Goal: Navigation & Orientation: Find specific page/section

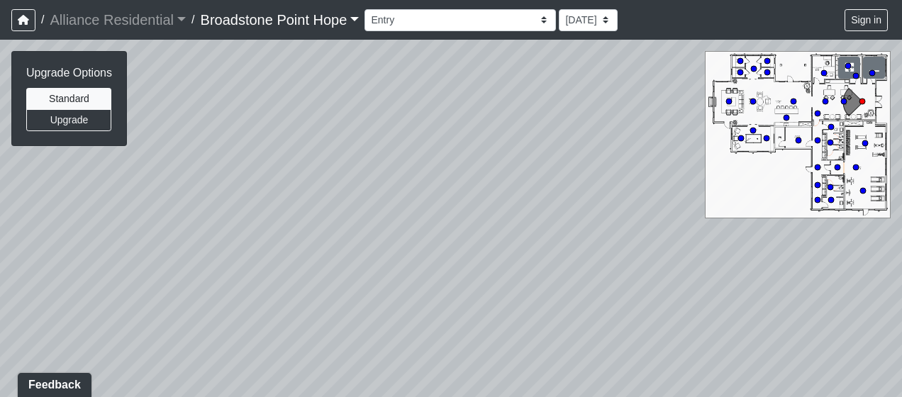
drag, startPoint x: 485, startPoint y: 128, endPoint x: 478, endPoint y: 275, distance: 147.7
click at [478, 275] on div "Loading... Leasing Desks 1 Loading... Breakroom 1 Loading... Leasing Office 1" at bounding box center [451, 219] width 902 height 358
drag, startPoint x: 482, startPoint y: 298, endPoint x: 485, endPoint y: 116, distance: 181.6
click at [485, 116] on div "Loading... Leasing Desks 1 Loading... Breakroom 1 Loading... Leasing Office 1" at bounding box center [451, 219] width 902 height 358
drag, startPoint x: 325, startPoint y: 196, endPoint x: 559, endPoint y: 154, distance: 237.8
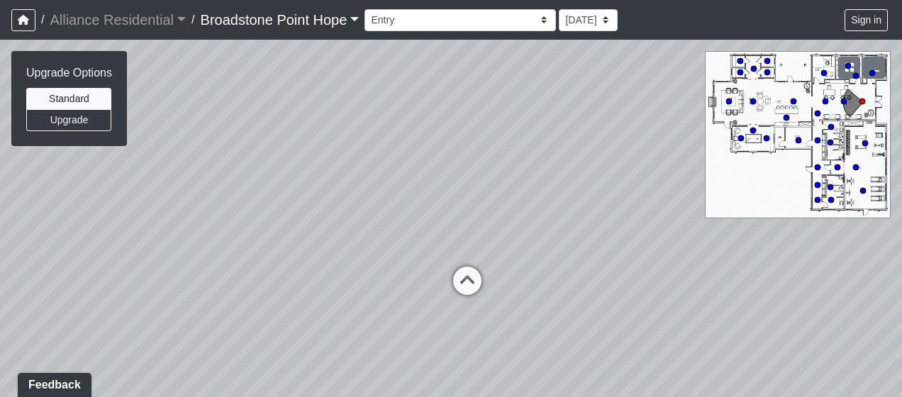
click at [536, 162] on div "Loading... Leasing Desks 1 Loading... Breakroom 1 Loading... Leasing Office 1" at bounding box center [451, 219] width 902 height 358
drag, startPoint x: 326, startPoint y: 207, endPoint x: 590, endPoint y: 187, distance: 264.7
click at [551, 189] on div "Loading... Leasing Desks 1 Loading... Breakroom 1 Loading... Leasing Office 1" at bounding box center [451, 219] width 902 height 358
drag, startPoint x: 367, startPoint y: 216, endPoint x: 854, endPoint y: 289, distance: 493.0
click at [854, 289] on div "Loading... Leasing Desks 1 Loading... Breakroom 1 Loading... Leasing Office 1" at bounding box center [451, 219] width 902 height 358
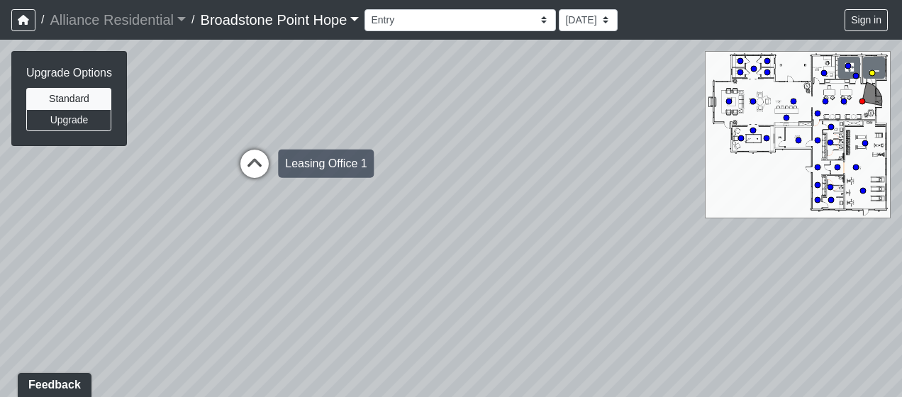
click at [261, 162] on icon at bounding box center [254, 171] width 43 height 43
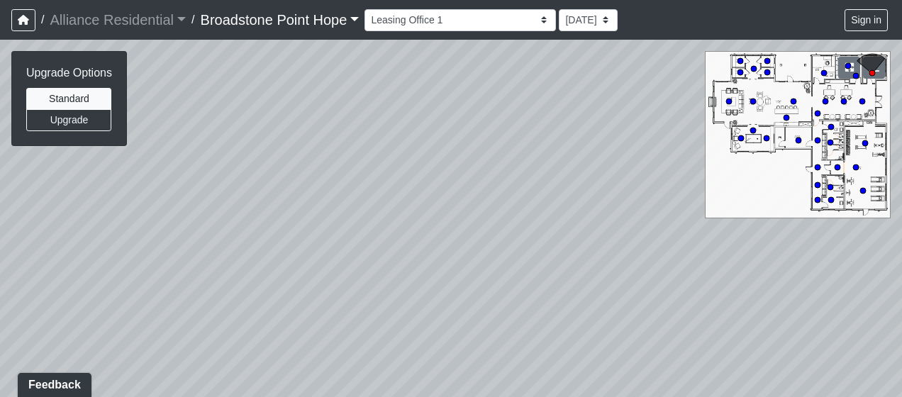
drag, startPoint x: 331, startPoint y: 148, endPoint x: 812, endPoint y: 236, distance: 489.7
click at [812, 247] on div "Loading... Leasing Desks 1 Loading... Breakroom 1 Loading... Leasing Office 1 L…" at bounding box center [451, 219] width 902 height 358
drag, startPoint x: 350, startPoint y: 177, endPoint x: 808, endPoint y: 309, distance: 476.1
click at [808, 309] on div "Loading... Leasing Desks 1 Loading... Breakroom 1 Loading... Leasing Office 1 L…" at bounding box center [451, 219] width 902 height 358
drag, startPoint x: 473, startPoint y: 244, endPoint x: 690, endPoint y: 243, distance: 217.1
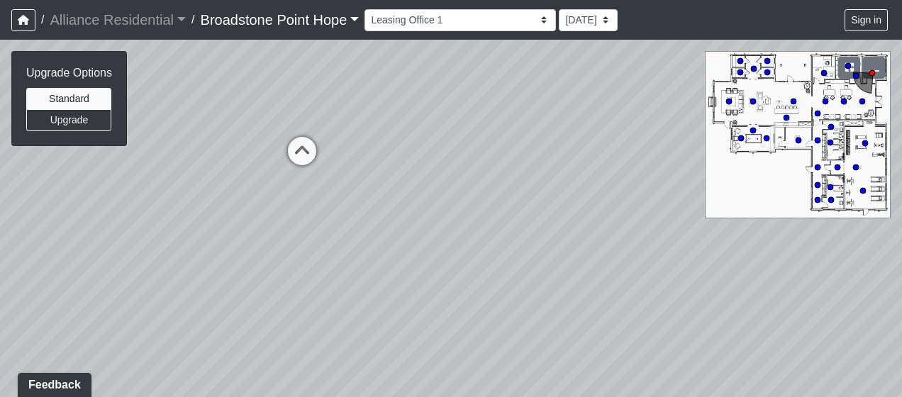
click at [690, 243] on div "Loading... Leasing Desks 1 Loading... Breakroom 1 Loading... Leasing Office 1 L…" at bounding box center [451, 219] width 902 height 358
click at [333, 145] on icon at bounding box center [342, 154] width 43 height 43
drag, startPoint x: 289, startPoint y: 189, endPoint x: 57, endPoint y: 201, distance: 231.6
click at [57, 201] on div "Loading... Leasing Desks 1 Loading... Breakroom 1 Loading... Leasing Office 1 L…" at bounding box center [451, 219] width 902 height 358
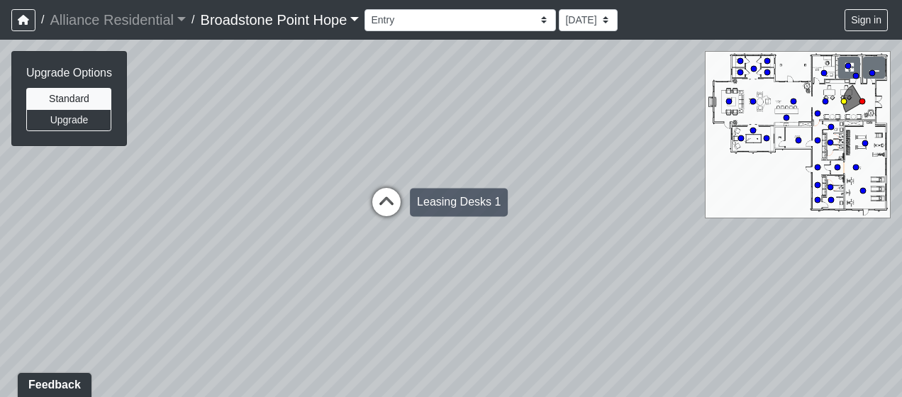
click at [392, 201] on icon at bounding box center [386, 209] width 43 height 43
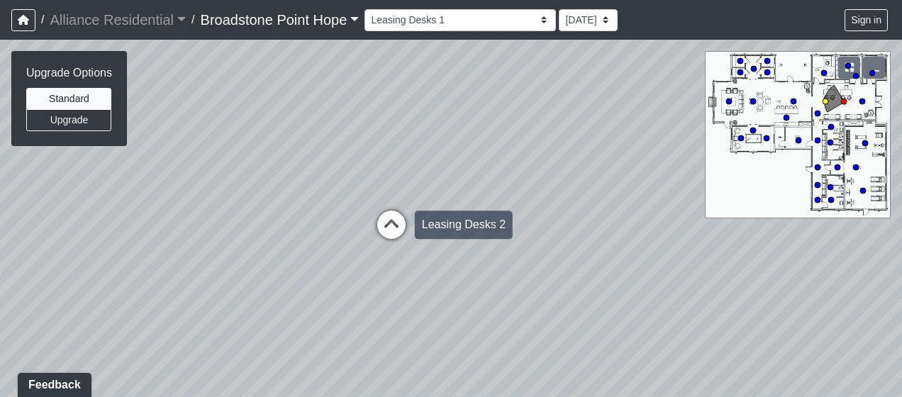
click at [381, 223] on icon at bounding box center [391, 232] width 43 height 43
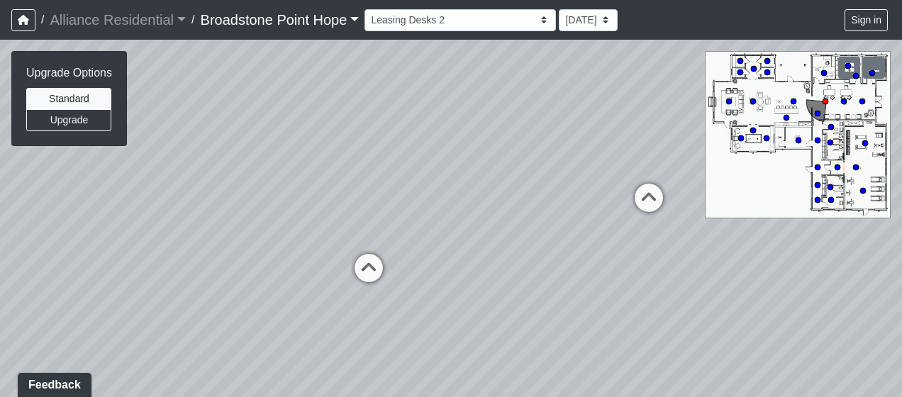
drag, startPoint x: 271, startPoint y: 204, endPoint x: 691, endPoint y: 217, distance: 420.2
click at [691, 217] on div "Loading... Leasing Desks 1 Loading... Breakroom 1 Loading... Leasing Office 1 L…" at bounding box center [451, 219] width 902 height 358
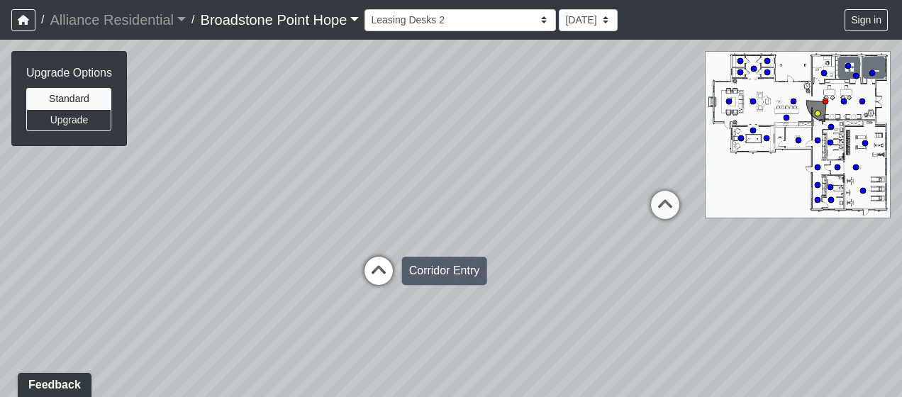
click at [375, 267] on icon at bounding box center [379, 278] width 43 height 43
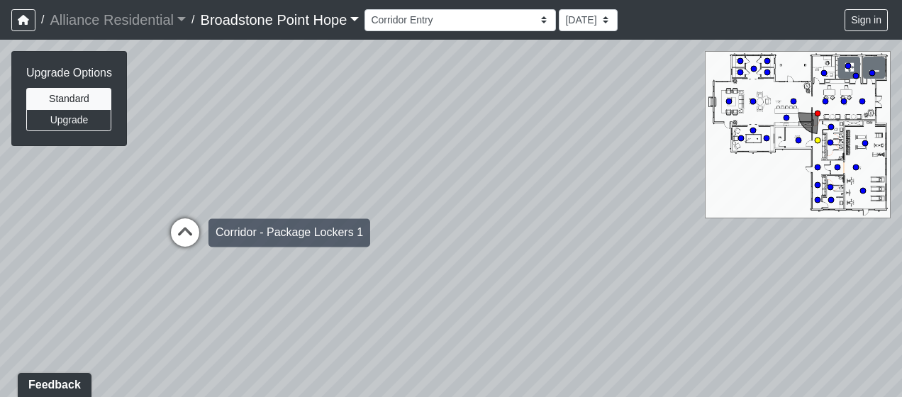
click at [197, 223] on icon at bounding box center [185, 240] width 43 height 43
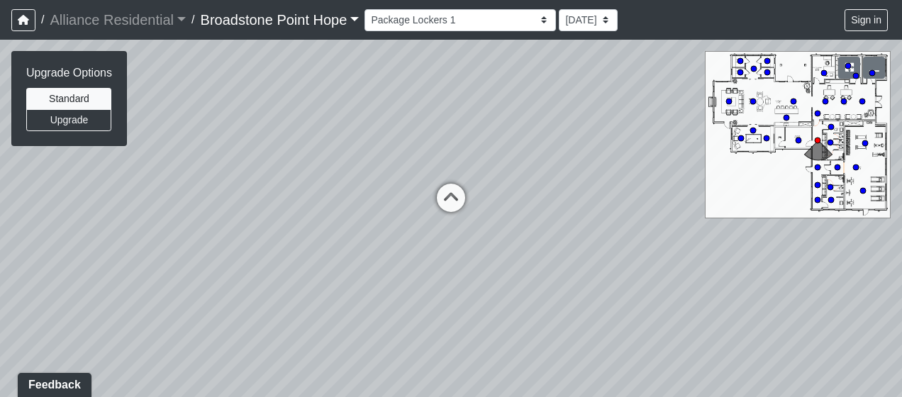
drag, startPoint x: 228, startPoint y: 271, endPoint x: 612, endPoint y: 272, distance: 383.1
click at [612, 272] on div "Loading... Leasing Desks 1 Loading... Breakroom 1 Loading... Leasing Office 1 L…" at bounding box center [451, 219] width 902 height 358
drag, startPoint x: 342, startPoint y: 231, endPoint x: 579, endPoint y: 274, distance: 240.8
click at [579, 274] on div "Loading... Leasing Desks 1 Loading... Breakroom 1 Loading... Leasing Office 1 L…" at bounding box center [451, 219] width 902 height 358
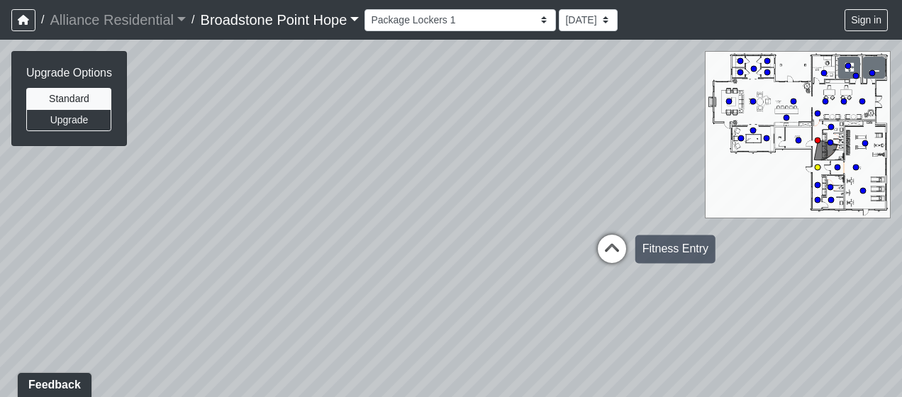
click at [613, 245] on icon at bounding box center [612, 256] width 43 height 43
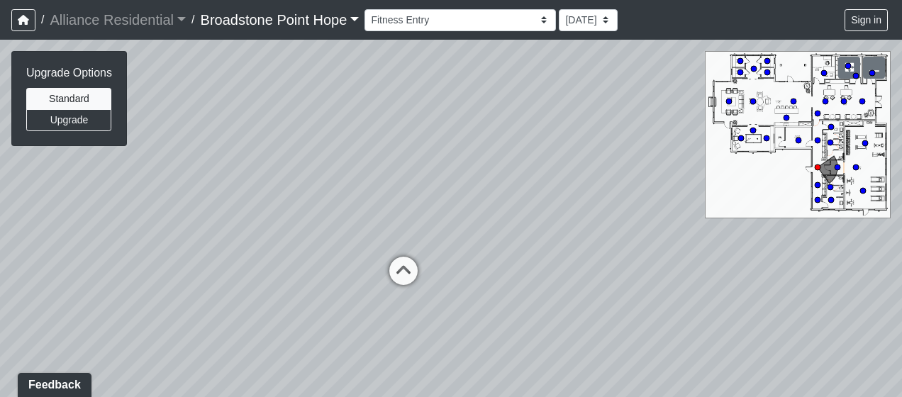
drag, startPoint x: 413, startPoint y: 260, endPoint x: 574, endPoint y: 260, distance: 161.0
click at [574, 260] on div "Loading... Leasing Desks 1 Loading... Breakroom 1 Loading... Leasing Office 1 L…" at bounding box center [451, 219] width 902 height 358
click at [408, 272] on icon at bounding box center [406, 278] width 43 height 43
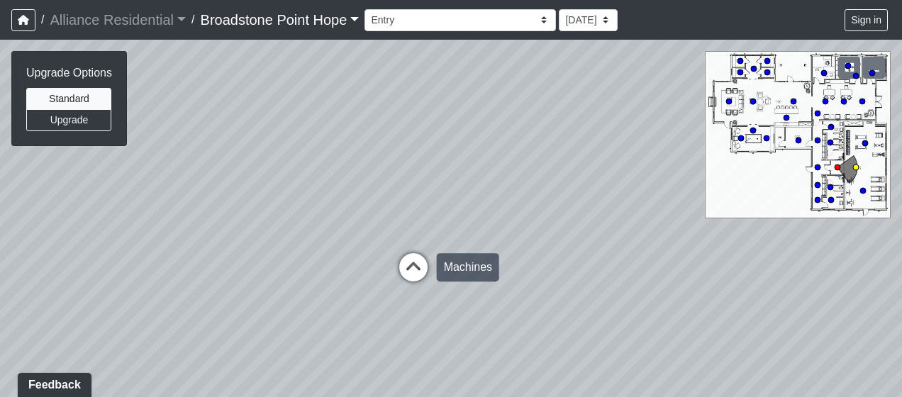
click at [411, 267] on icon at bounding box center [413, 274] width 43 height 43
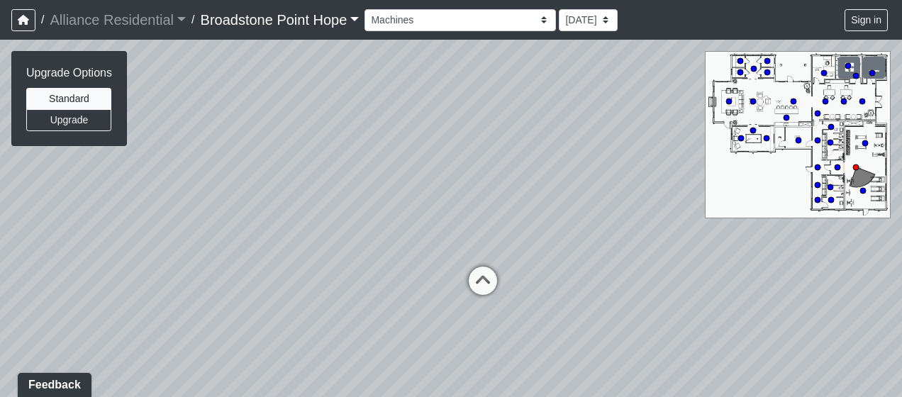
drag, startPoint x: 515, startPoint y: 257, endPoint x: 187, endPoint y: 294, distance: 329.8
click at [187, 294] on div "Loading... Leasing Desks 1 Loading... Breakroom 1 Loading... Leasing Office 1 L…" at bounding box center [451, 219] width 902 height 358
drag, startPoint x: 206, startPoint y: 297, endPoint x: 702, endPoint y: 249, distance: 498.9
click at [700, 249] on div "Loading... Leasing Desks 1 Loading... Breakroom 1 Loading... Leasing Office 1 L…" at bounding box center [451, 219] width 902 height 358
drag, startPoint x: 426, startPoint y: 248, endPoint x: 665, endPoint y: 261, distance: 238.8
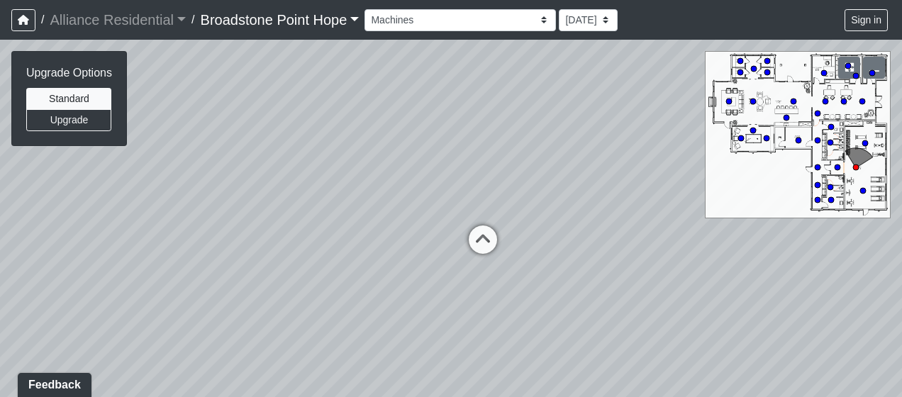
click at [665, 261] on div "Loading... Leasing Desks 1 Loading... Breakroom 1 Loading... Leasing Office 1 L…" at bounding box center [451, 219] width 902 height 358
drag, startPoint x: 329, startPoint y: 255, endPoint x: 482, endPoint y: 266, distance: 153.7
click at [482, 266] on div "Loading... Leasing Desks 1 Loading... Breakroom 1 Loading... Leasing Office 1 L…" at bounding box center [451, 219] width 902 height 358
click at [582, 257] on icon at bounding box center [587, 268] width 43 height 43
drag, startPoint x: 582, startPoint y: 258, endPoint x: 451, endPoint y: 285, distance: 133.4
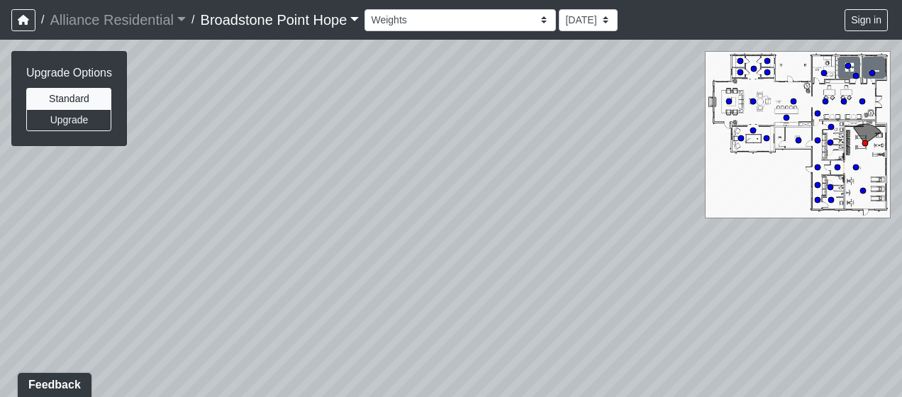
click at [450, 288] on div "Loading... Leasing Desks 1 Loading... Breakroom 1 Loading... Leasing Office 1 L…" at bounding box center [451, 219] width 902 height 358
drag, startPoint x: 695, startPoint y: 230, endPoint x: 548, endPoint y: 328, distance: 177.1
click at [548, 328] on div "Loading... Leasing Desks 1 Loading... Breakroom 1 Loading... Leasing Office 1 L…" at bounding box center [451, 219] width 902 height 358
drag, startPoint x: 834, startPoint y: 329, endPoint x: 390, endPoint y: 282, distance: 446.7
click at [390, 282] on div "Loading... Leasing Desks 1 Loading... Breakroom 1 Loading... Leasing Office 1 L…" at bounding box center [451, 219] width 902 height 358
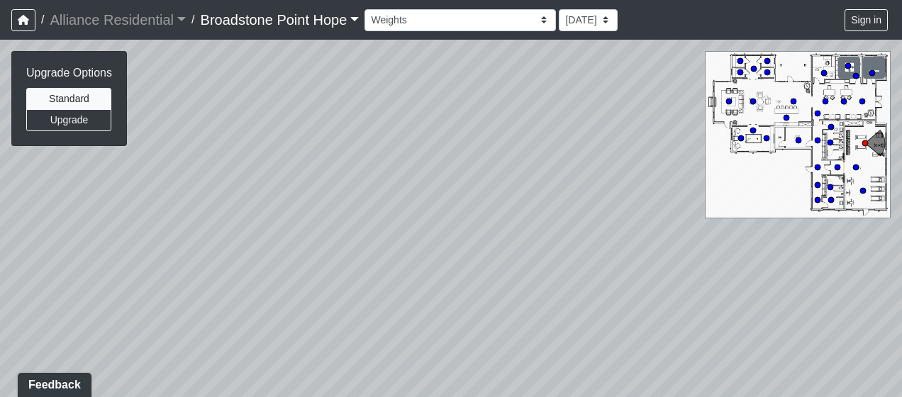
drag, startPoint x: 636, startPoint y: 259, endPoint x: 399, endPoint y: 243, distance: 237.5
click at [399, 243] on div "Loading... Leasing Desks 1 Loading... Breakroom 1 Loading... Leasing Office 1 L…" at bounding box center [451, 219] width 902 height 358
click at [337, 223] on icon at bounding box center [337, 237] width 43 height 43
click at [860, 165] on div "Loading... Leasing Desks 1 Loading... Breakroom 1 Loading... Leasing Office 1 L…" at bounding box center [451, 219] width 902 height 358
click at [841, 101] on icon at bounding box center [844, 101] width 7 height 7
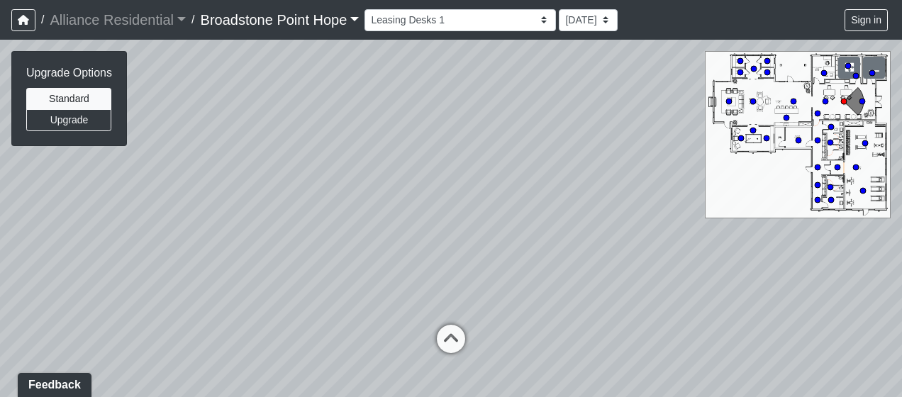
drag, startPoint x: 343, startPoint y: 214, endPoint x: 692, endPoint y: 215, distance: 349.8
click at [663, 214] on div "Loading... Leasing Desks 1 Loading... Breakroom 1 Loading... Leasing Office 1 L…" at bounding box center [451, 219] width 902 height 358
drag, startPoint x: 190, startPoint y: 253, endPoint x: 439, endPoint y: 245, distance: 249.1
click at [439, 245] on div "Loading... Leasing Desks 1 Loading... Breakroom 1 Loading... Leasing Office 1 L…" at bounding box center [451, 219] width 902 height 358
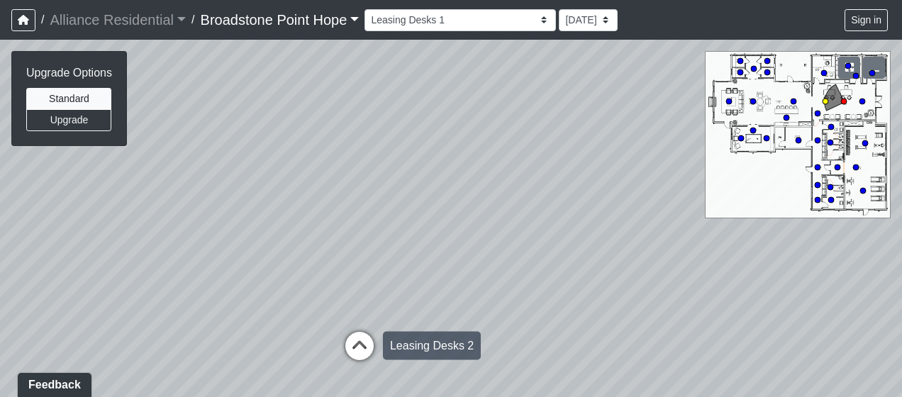
click at [369, 333] on icon at bounding box center [359, 353] width 43 height 43
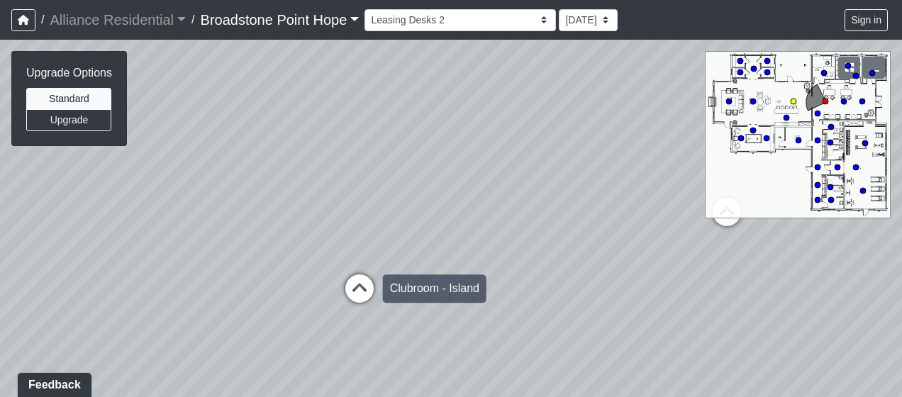
click at [371, 282] on icon at bounding box center [359, 296] width 43 height 43
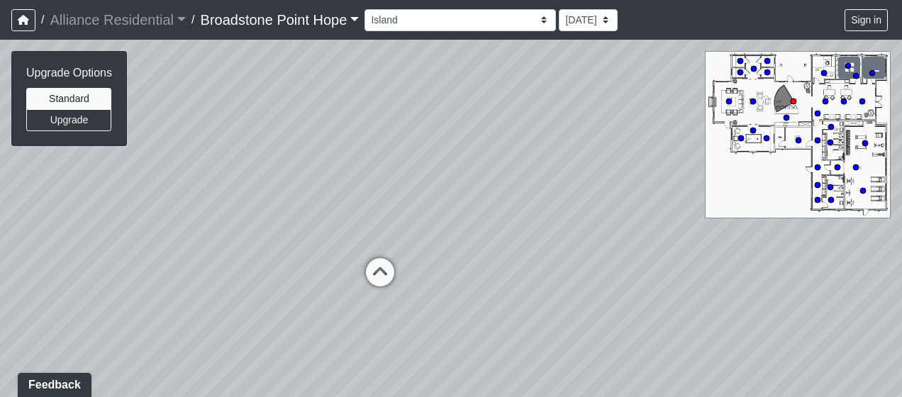
drag, startPoint x: 243, startPoint y: 312, endPoint x: 575, endPoint y: 319, distance: 332.1
click at [575, 319] on div "Loading... Leasing Desks 1 Loading... Breakroom 1 Loading... Leasing Office 1 L…" at bounding box center [451, 219] width 902 height 358
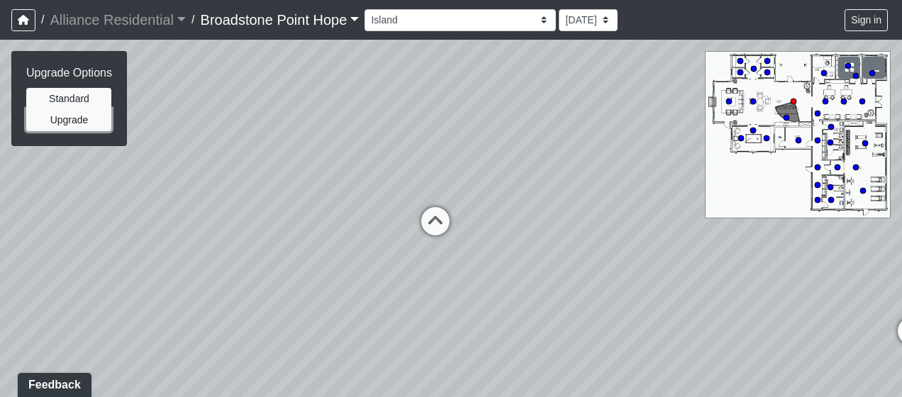
click at [71, 118] on button "Upgrade" at bounding box center [68, 120] width 85 height 22
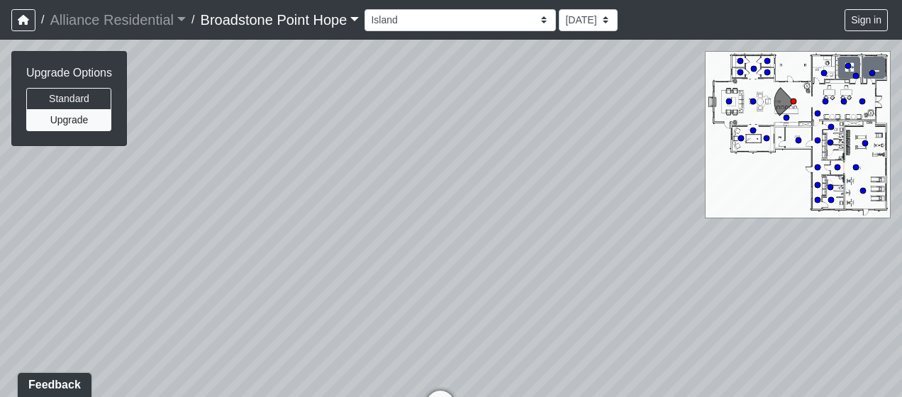
drag, startPoint x: 612, startPoint y: 189, endPoint x: 140, endPoint y: 306, distance: 485.4
click at [140, 307] on div "Loading... Leasing Desks 1 Loading... Breakroom 1 Loading... Leasing Office 1 L…" at bounding box center [451, 219] width 902 height 358
click at [96, 92] on button "Standard" at bounding box center [68, 99] width 85 height 22
click at [96, 121] on button "Upgrade" at bounding box center [68, 120] width 85 height 22
click at [96, 101] on button "Standard" at bounding box center [68, 99] width 85 height 22
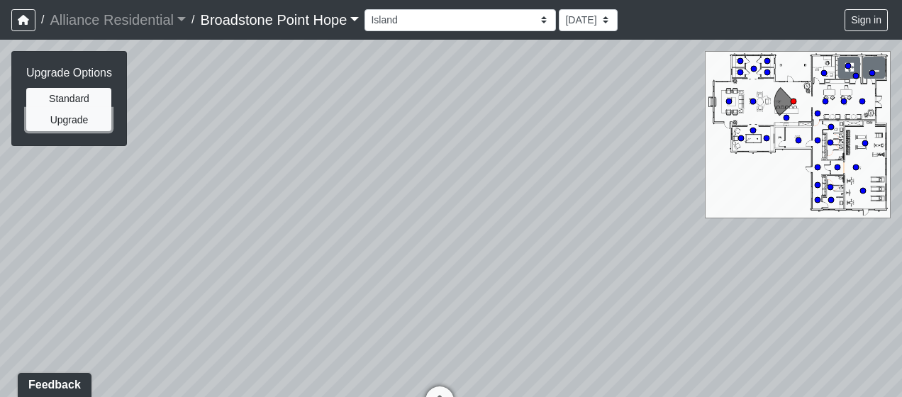
click at [97, 121] on button "Upgrade" at bounding box center [68, 120] width 85 height 22
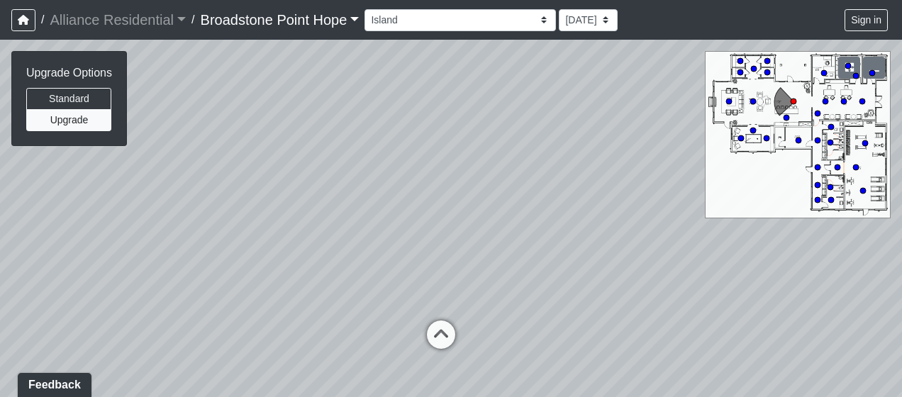
drag, startPoint x: 412, startPoint y: 304, endPoint x: 416, endPoint y: 155, distance: 149.0
click at [416, 155] on div "Loading... Leasing Desks 1 Loading... Breakroom 1 Loading... Leasing Office 1 L…" at bounding box center [451, 219] width 902 height 358
click at [433, 241] on icon at bounding box center [444, 254] width 43 height 43
drag, startPoint x: 122, startPoint y: 223, endPoint x: 600, endPoint y: 219, distance: 478.2
click at [600, 219] on div "Loading... Leasing Desks 1 Loading... Breakroom 1 Loading... Leasing Office 1 L…" at bounding box center [451, 219] width 902 height 358
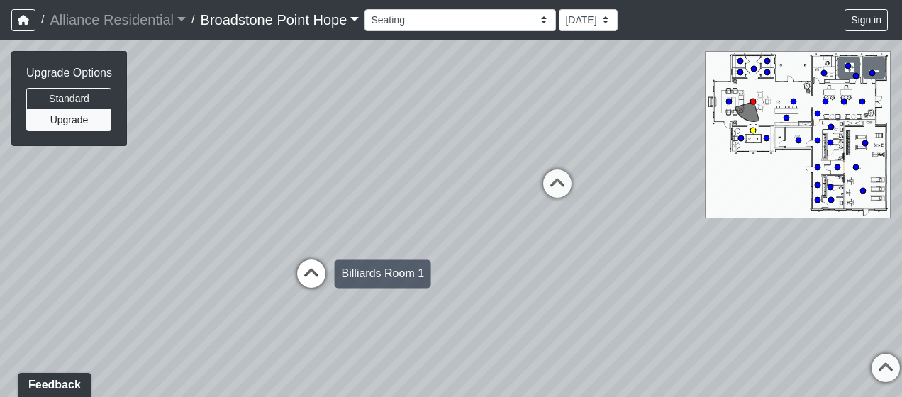
click at [317, 278] on icon at bounding box center [311, 281] width 43 height 43
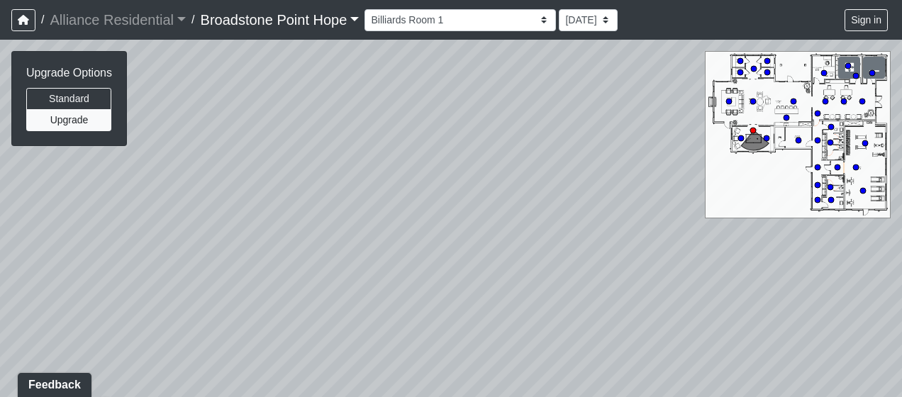
drag, startPoint x: 297, startPoint y: 271, endPoint x: 552, endPoint y: 268, distance: 255.4
click at [552, 268] on div "Loading... Leasing Desks 1 Loading... Breakroom 1 Loading... Leasing Office 1 L…" at bounding box center [451, 219] width 902 height 358
drag, startPoint x: 230, startPoint y: 246, endPoint x: 667, endPoint y: 299, distance: 440.3
click at [667, 299] on div "Loading... Leasing Desks 1 Loading... Breakroom 1 Loading... Leasing Office 1 L…" at bounding box center [451, 219] width 902 height 358
drag, startPoint x: 339, startPoint y: 250, endPoint x: 724, endPoint y: 243, distance: 384.6
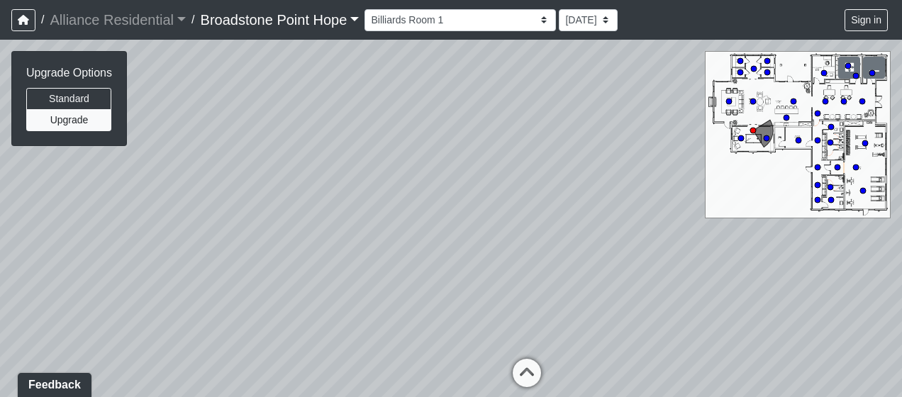
click at [692, 250] on div "Loading... Leasing Desks 1 Loading... Breakroom 1 Loading... Leasing Office 1 L…" at bounding box center [451, 219] width 902 height 358
drag, startPoint x: 475, startPoint y: 236, endPoint x: 360, endPoint y: 241, distance: 115.8
click at [360, 241] on div "Loading... Leasing Desks 1 Loading... Breakroom 1 Loading... Leasing Office 1 L…" at bounding box center [451, 219] width 902 height 358
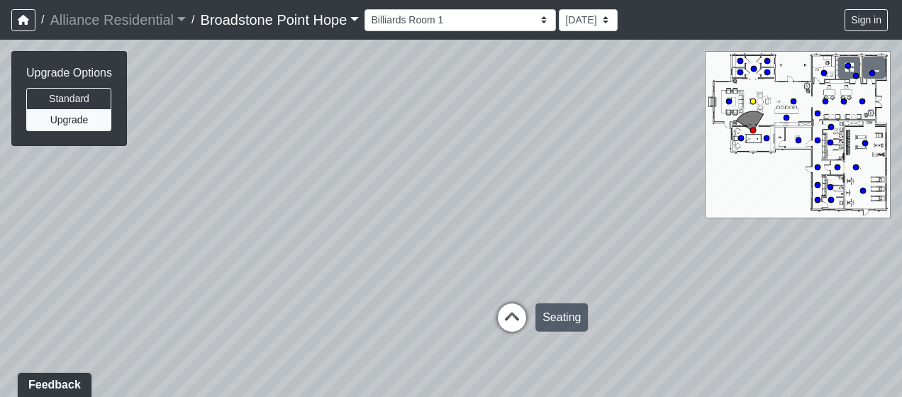
click at [519, 314] on icon at bounding box center [512, 325] width 43 height 43
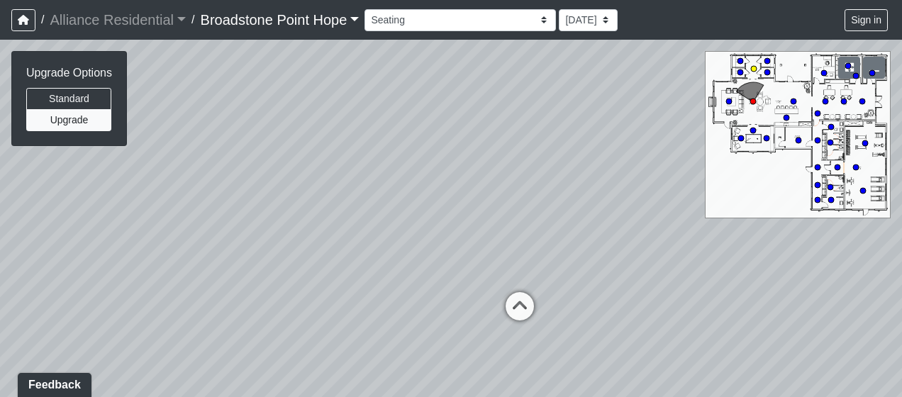
click at [519, 314] on icon at bounding box center [520, 313] width 43 height 43
drag, startPoint x: 485, startPoint y: 256, endPoint x: 633, endPoint y: 233, distance: 149.4
click at [633, 233] on div "Loading... Leasing Desks 1 Loading... Breakroom 1 Loading... Leasing Office 1 L…" at bounding box center [451, 219] width 902 height 358
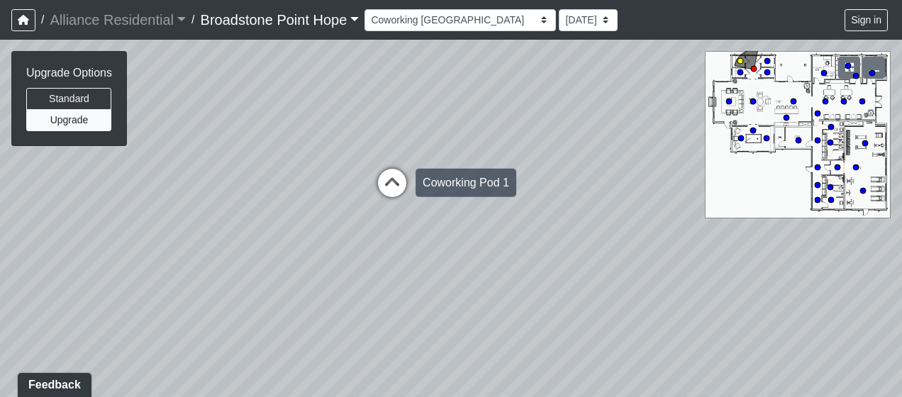
click at [393, 186] on icon at bounding box center [392, 190] width 43 height 43
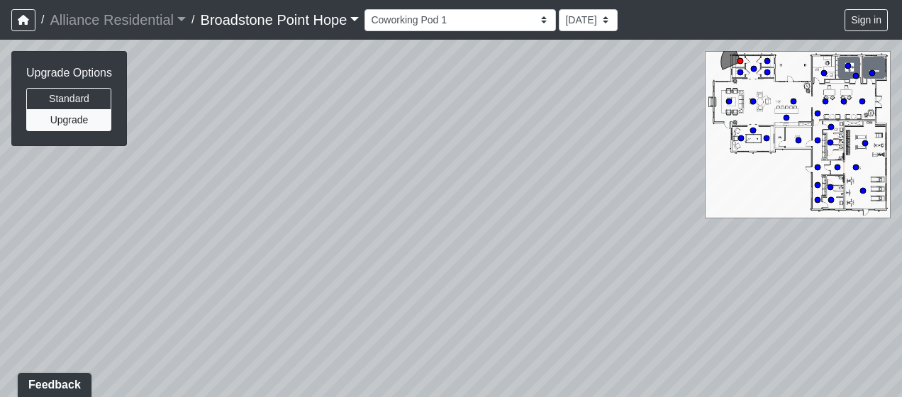
drag, startPoint x: 387, startPoint y: 261, endPoint x: 0, endPoint y: 169, distance: 397.5
click at [0, 169] on html "/ Alliance Residential Alliance Residential Loading... / [GEOGRAPHIC_DATA] Hope…" at bounding box center [451, 198] width 902 height 397
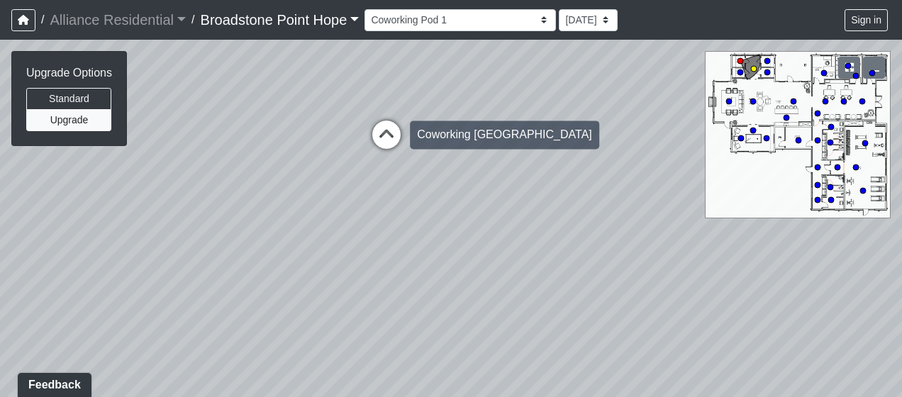
click at [396, 146] on icon at bounding box center [386, 142] width 43 height 43
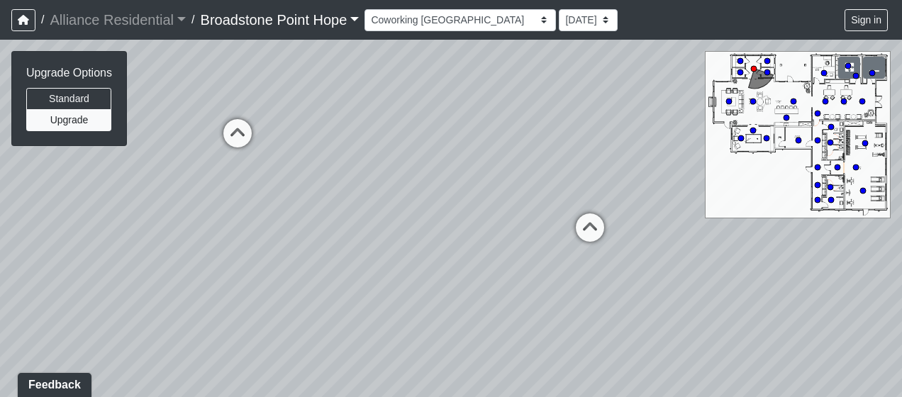
drag, startPoint x: 631, startPoint y: 209, endPoint x: 329, endPoint y: 223, distance: 302.5
click at [329, 223] on div "Loading... Leasing Desks 1 Loading... Breakroom 1 Loading... Leasing Office 1 L…" at bounding box center [451, 219] width 902 height 358
click at [585, 223] on icon at bounding box center [574, 235] width 43 height 43
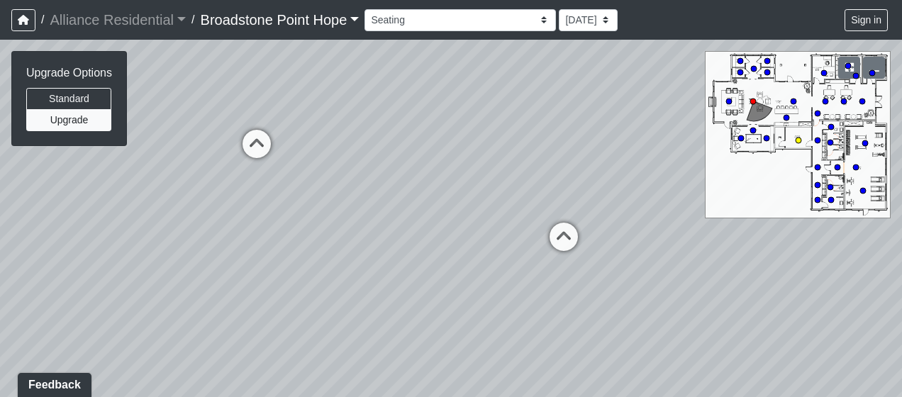
click at [800, 139] on circle at bounding box center [799, 141] width 6 height 6
drag, startPoint x: 388, startPoint y: 226, endPoint x: 390, endPoint y: 192, distance: 34.1
click at [390, 192] on div "Loading... Leasing Desks 1 Loading... Breakroom 1 Loading... Leasing Office 1 L…" at bounding box center [451, 219] width 902 height 358
click at [846, 96] on div "Loading... Leasing Desks 1 Loading... Breakroom 1 Loading... Leasing Office 1 L…" at bounding box center [451, 219] width 902 height 358
click at [845, 103] on circle at bounding box center [844, 102] width 6 height 6
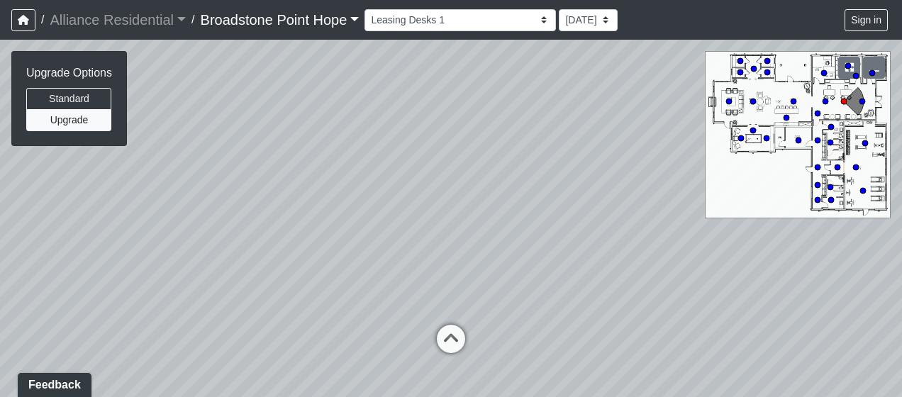
click at [827, 74] on icon at bounding box center [824, 73] width 7 height 7
drag, startPoint x: 411, startPoint y: 232, endPoint x: 124, endPoint y: 144, distance: 299.8
click at [124, 144] on div "NON-CURRENT REVISION Upgrade Options Standard Upgrade" at bounding box center [451, 219] width 902 height 358
drag, startPoint x: 560, startPoint y: 196, endPoint x: 200, endPoint y: 182, distance: 360.7
click at [278, 182] on div "Loading... Leasing Desks 1 Loading... Breakroom 1 Loading... Leasing Office 1 L…" at bounding box center [451, 219] width 902 height 358
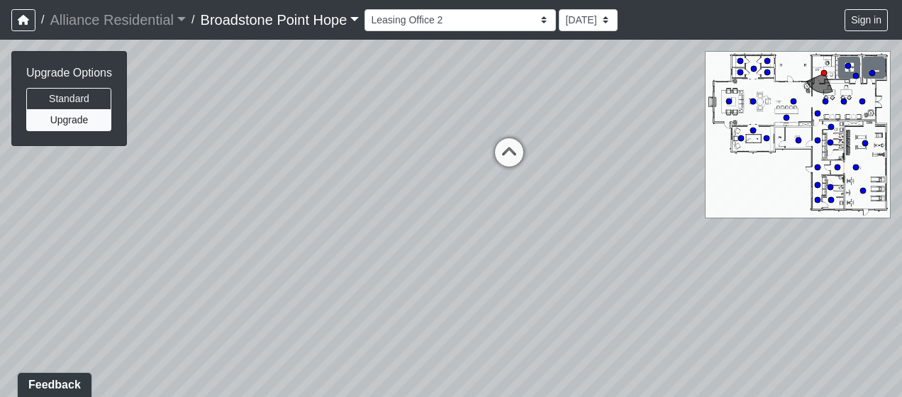
drag, startPoint x: 519, startPoint y: 193, endPoint x: 241, endPoint y: 291, distance: 294.8
click at [241, 291] on div "Loading... Leasing Desks 1 Loading... Breakroom 1 Loading... Leasing Office 1 L…" at bounding box center [451, 219] width 902 height 358
click at [512, 169] on icon at bounding box center [509, 159] width 43 height 43
click at [868, 74] on button "button" at bounding box center [874, 68] width 22 height 22
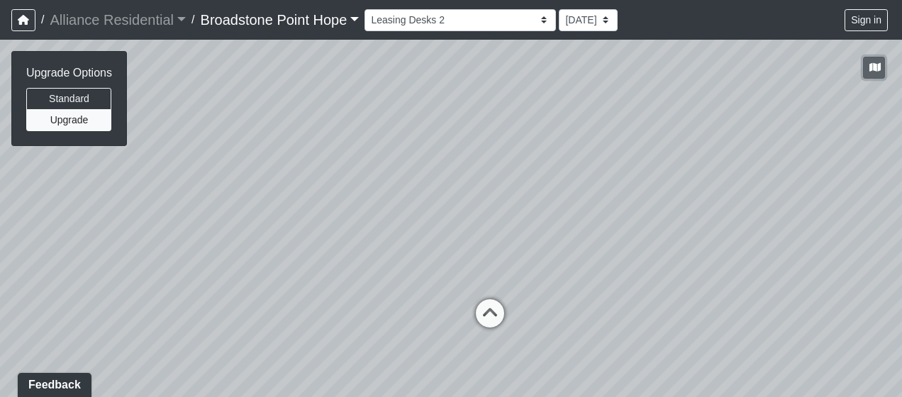
click at [874, 74] on button "button" at bounding box center [874, 68] width 22 height 22
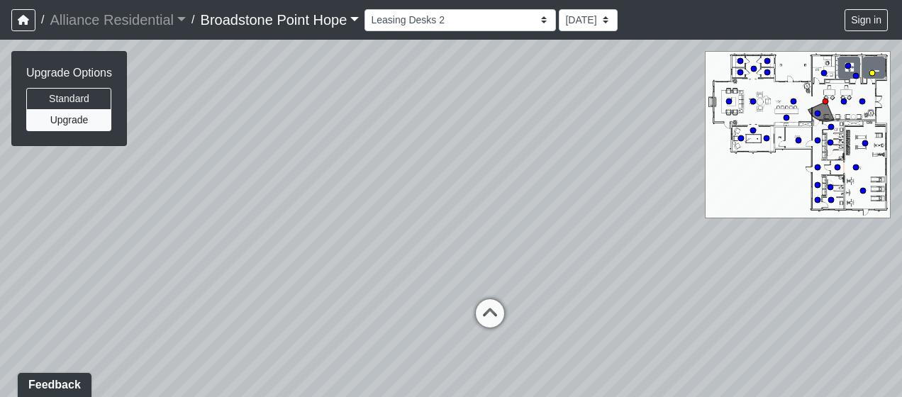
click at [875, 74] on circle at bounding box center [873, 73] width 6 height 6
drag, startPoint x: 308, startPoint y: 241, endPoint x: 742, endPoint y: 159, distance: 441.8
click at [624, 184] on div "Loading... Leasing Desks 1 Loading... Breakroom 1 Loading... Leasing Office 1 L…" at bounding box center [451, 219] width 902 height 358
click at [832, 140] on circle at bounding box center [831, 143] width 6 height 6
drag, startPoint x: 378, startPoint y: 216, endPoint x: 557, endPoint y: 237, distance: 180.0
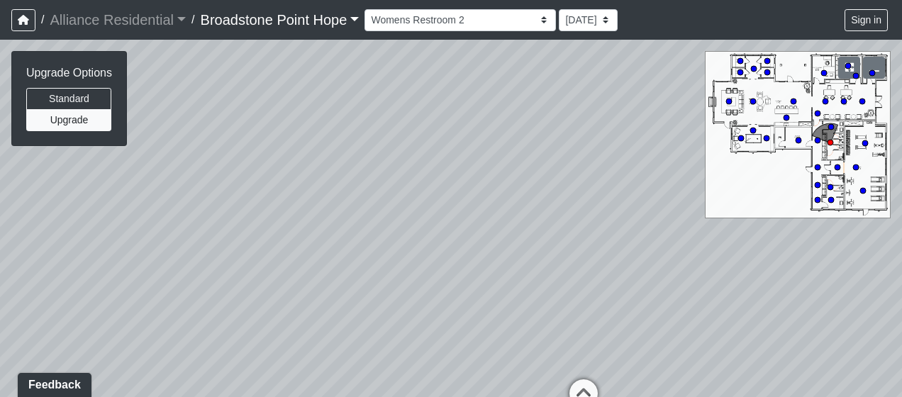
click at [556, 240] on div "Loading... Leasing Desks 1 Loading... Breakroom 1 Loading... Leasing Office 1 L…" at bounding box center [451, 219] width 902 height 358
drag, startPoint x: 480, startPoint y: 267, endPoint x: 299, endPoint y: 241, distance: 182.2
click at [299, 241] on div "Loading... Leasing Desks 1 Loading... Breakroom 1 Loading... Leasing Office 1 L…" at bounding box center [451, 219] width 902 height 358
drag, startPoint x: 604, startPoint y: 248, endPoint x: 236, endPoint y: 189, distance: 372.9
click at [236, 189] on div "Loading... Leasing Desks 1 Loading... Breakroom 1 Loading... Leasing Office 1 L…" at bounding box center [451, 219] width 902 height 358
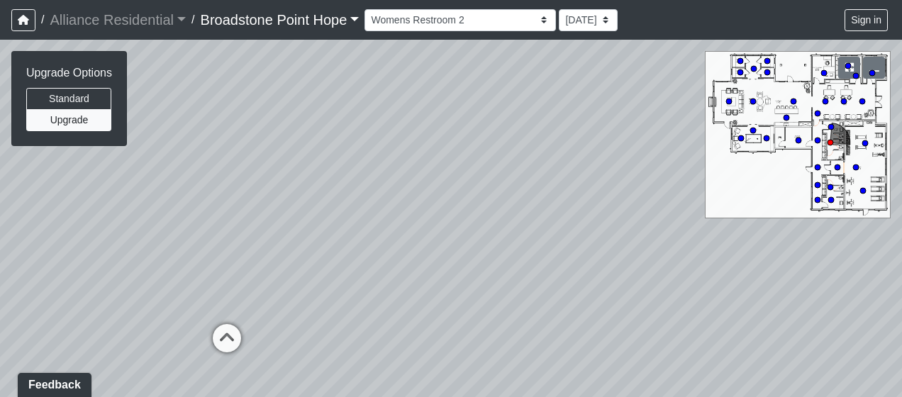
drag, startPoint x: 557, startPoint y: 208, endPoint x: 339, endPoint y: 218, distance: 218.0
click at [366, 216] on div "Loading... Leasing Desks 1 Loading... Breakroom 1 Loading... Leasing Office 1 L…" at bounding box center [451, 219] width 902 height 358
drag, startPoint x: 584, startPoint y: 213, endPoint x: 360, endPoint y: 233, distance: 224.4
click at [360, 233] on div "Loading... Leasing Desks 1 Loading... Breakroom 1 Loading... Leasing Office 1 L…" at bounding box center [451, 219] width 902 height 358
click at [833, 189] on circle at bounding box center [831, 187] width 6 height 6
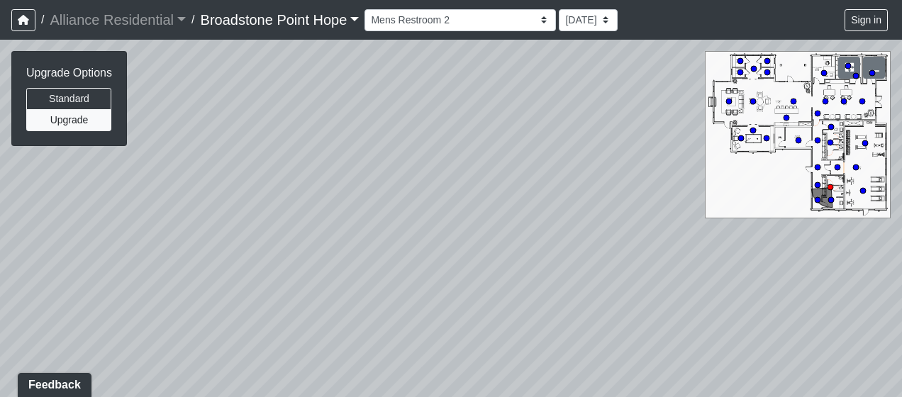
drag, startPoint x: 609, startPoint y: 142, endPoint x: 233, endPoint y: 333, distance: 421.7
click at [240, 339] on div "Loading... Leasing Desks 1 Loading... Breakroom 1 Loading... Leasing Office 1 L…" at bounding box center [451, 219] width 902 height 358
drag, startPoint x: 595, startPoint y: 295, endPoint x: 304, endPoint y: 299, distance: 290.2
click at [304, 299] on div "Loading... Leasing Desks 1 Loading... Breakroom 1 Loading... Leasing Office 1 L…" at bounding box center [451, 219] width 902 height 358
drag, startPoint x: 390, startPoint y: 226, endPoint x: 452, endPoint y: 16, distance: 219.6
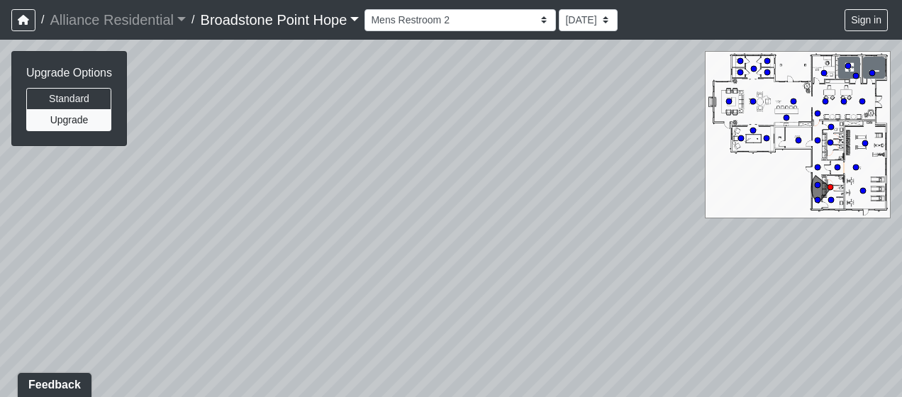
click at [451, 26] on div "/ Alliance Residential Alliance Residential Loading... / [GEOGRAPHIC_DATA] Hope…" at bounding box center [451, 198] width 902 height 397
drag, startPoint x: 217, startPoint y: 230, endPoint x: 587, endPoint y: 174, distance: 374.6
click at [572, 178] on div "Loading... Leasing Desks 1 Loading... Breakroom 1 Loading... Leasing Office 1 L…" at bounding box center [451, 219] width 902 height 358
drag, startPoint x: 295, startPoint y: 190, endPoint x: 538, endPoint y: 257, distance: 251.6
click at [538, 257] on div "Loading... Leasing Desks 1 Loading... Breakroom 1 Loading... Leasing Office 1 L…" at bounding box center [451, 219] width 902 height 358
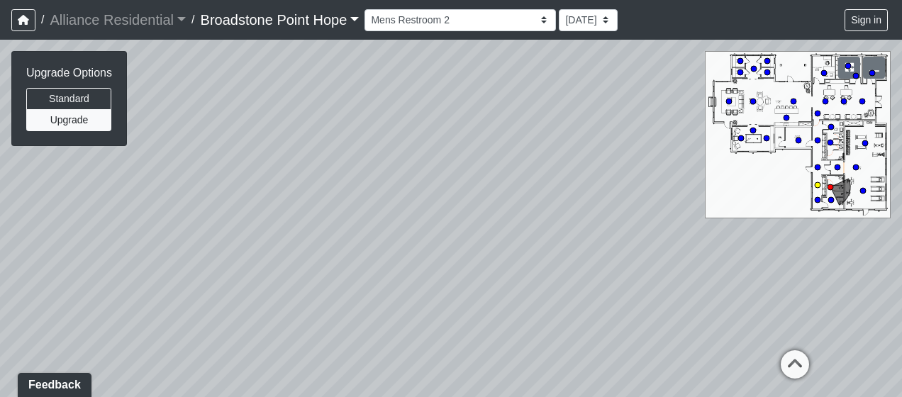
click at [817, 183] on circle at bounding box center [818, 185] width 6 height 6
drag, startPoint x: 441, startPoint y: 194, endPoint x: 460, endPoint y: 68, distance: 126.9
click at [460, 68] on div "Loading... Leasing Desks 1 Loading... Breakroom 1 Loading... Leasing Office 1 L…" at bounding box center [451, 219] width 902 height 358
click at [729, 102] on circle at bounding box center [729, 102] width 6 height 6
drag, startPoint x: 453, startPoint y: 244, endPoint x: 479, endPoint y: 56, distance: 189.8
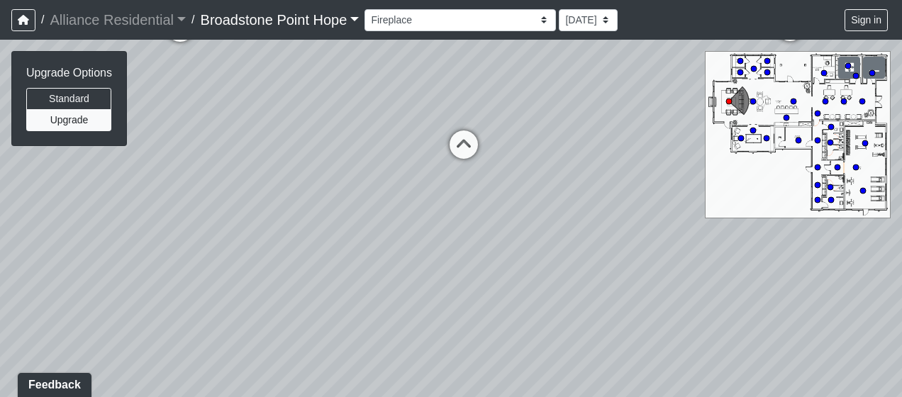
click at [479, 56] on div "Loading... Leasing Desks 1 Loading... Breakroom 1 Loading... Leasing Office 1 L…" at bounding box center [451, 219] width 902 height 358
click at [99, 88] on button "Standard" at bounding box center [68, 99] width 85 height 22
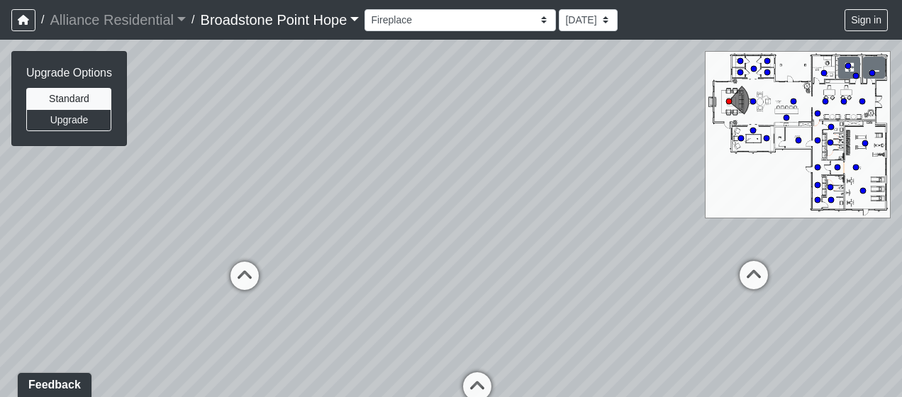
drag, startPoint x: 531, startPoint y: 77, endPoint x: 546, endPoint y: 336, distance: 259.4
click at [546, 336] on div "Loading... Leasing Desks 1 Loading... Breakroom 1 Loading... Leasing Office 1 L…" at bounding box center [451, 219] width 902 height 358
click at [96, 123] on button "Upgrade" at bounding box center [68, 120] width 85 height 22
click at [105, 92] on button "Standard" at bounding box center [68, 99] width 85 height 22
click at [68, 123] on button "Upgrade" at bounding box center [68, 120] width 85 height 22
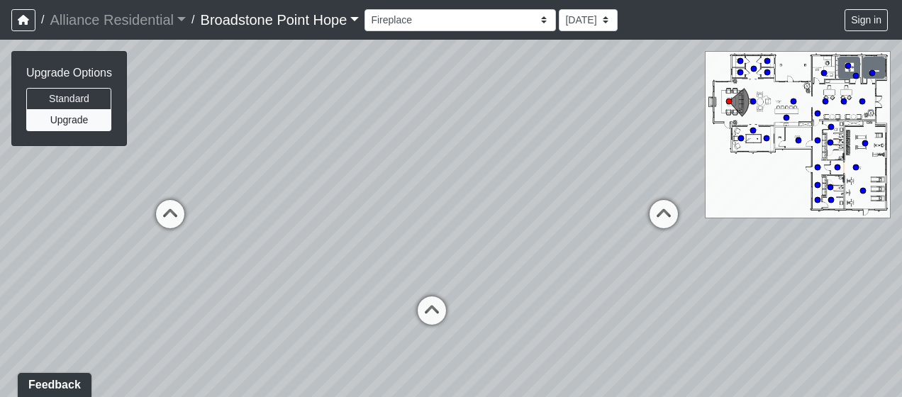
drag, startPoint x: 566, startPoint y: 191, endPoint x: 495, endPoint y: 122, distance: 98.8
click at [495, 122] on div "Loading... Leasing Desks 1 Loading... Breakroom 1 Loading... Leasing Office 1 L…" at bounding box center [451, 219] width 902 height 358
click at [824, 101] on circle at bounding box center [826, 102] width 6 height 6
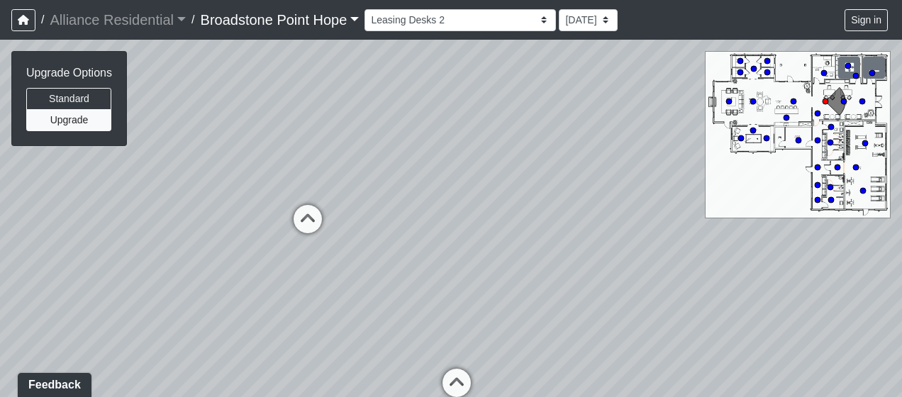
drag, startPoint x: 426, startPoint y: 210, endPoint x: 688, endPoint y: 169, distance: 265.0
click at [668, 175] on div "Loading... Leasing Desks 1 Loading... Breakroom 1 Loading... Leasing Office 1 L…" at bounding box center [451, 219] width 902 height 358
drag, startPoint x: 521, startPoint y: 157, endPoint x: 550, endPoint y: 284, distance: 129.4
click at [550, 284] on div "Loading... Leasing Desks 1 Loading... Breakroom 1 Loading... Leasing Office 1 L…" at bounding box center [451, 219] width 902 height 358
drag, startPoint x: 435, startPoint y: 297, endPoint x: 541, endPoint y: 236, distance: 122.1
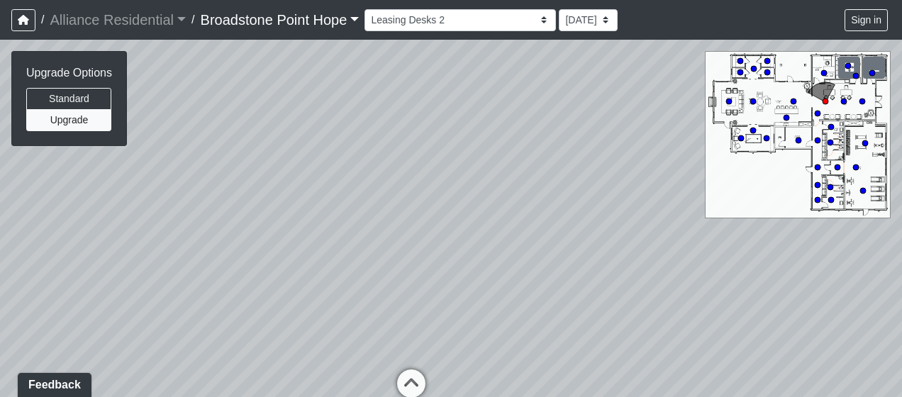
click at [671, 397] on html "/ Alliance Residential Alliance Residential Loading... / [GEOGRAPHIC_DATA] Hope…" at bounding box center [451, 198] width 902 height 397
drag, startPoint x: 399, startPoint y: 105, endPoint x: 362, endPoint y: 76, distance: 47.0
click at [362, 76] on div "Loading... Leasing Desks 1 Loading... Breakroom 1 Loading... Leasing Office 1 L…" at bounding box center [451, 219] width 902 height 358
drag, startPoint x: 541, startPoint y: 211, endPoint x: 287, endPoint y: 181, distance: 255.8
click at [329, 184] on div "Loading... Leasing Desks 1 Loading... Breakroom 1 Loading... Leasing Office 1 L…" at bounding box center [451, 219] width 902 height 358
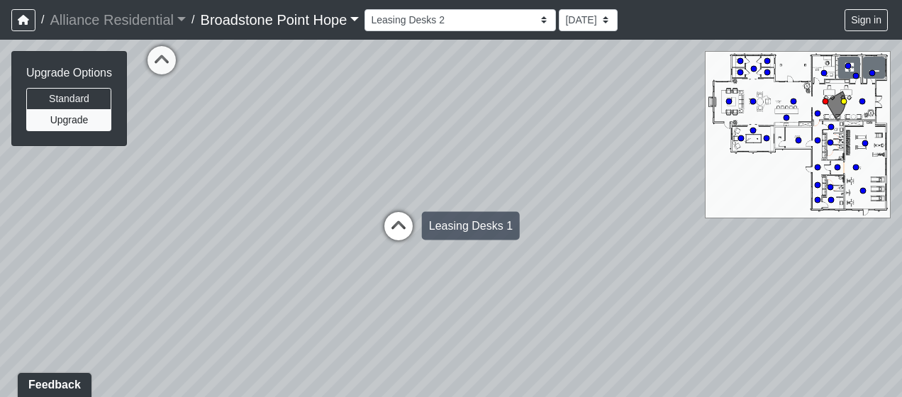
click at [405, 228] on icon at bounding box center [398, 233] width 43 height 43
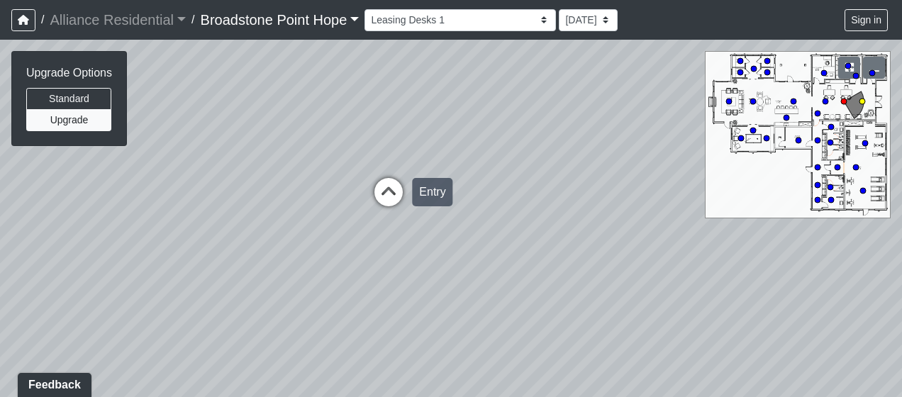
click at [386, 185] on icon at bounding box center [388, 199] width 43 height 43
drag, startPoint x: 265, startPoint y: 194, endPoint x: 362, endPoint y: 199, distance: 97.3
click at [362, 199] on div "Loading... Leasing Desks 1 Loading... Breakroom 1 Loading... Leasing Office 1 L…" at bounding box center [451, 219] width 902 height 358
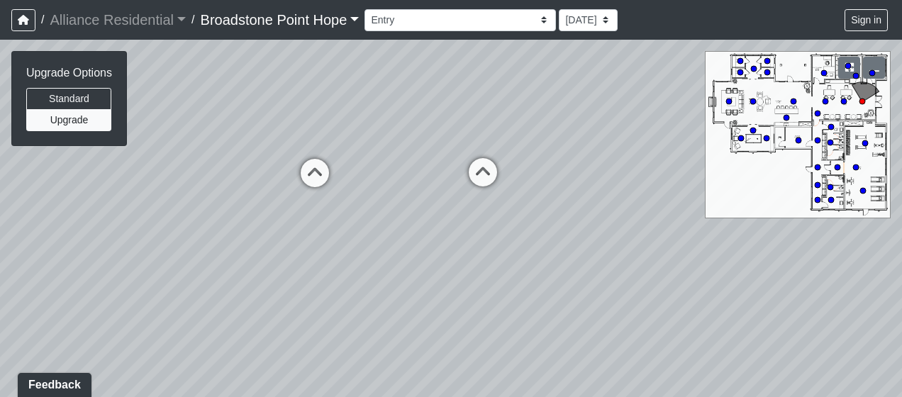
drag, startPoint x: 493, startPoint y: 220, endPoint x: 482, endPoint y: 311, distance: 91.4
click at [482, 311] on div "Loading... Leasing Desks 1 Loading... Breakroom 1 Loading... Leasing Office 1 L…" at bounding box center [451, 219] width 902 height 358
drag, startPoint x: 148, startPoint y: 277, endPoint x: 481, endPoint y: 264, distance: 333.7
click at [333, 265] on div "Loading... Leasing Desks 1 Loading... Breakroom 1 Loading... Leasing Office 1 L…" at bounding box center [451, 219] width 902 height 358
drag, startPoint x: 489, startPoint y: 189, endPoint x: 240, endPoint y: 243, distance: 254.9
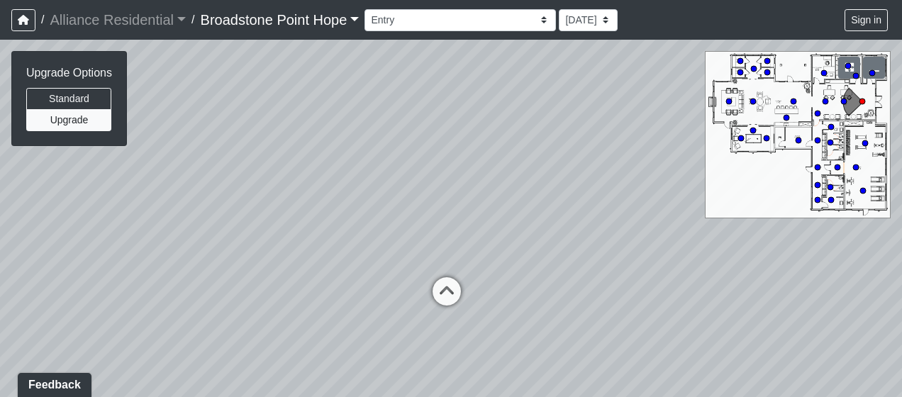
click at [240, 243] on div "Loading... Leasing Desks 1 Loading... Breakroom 1 Loading... Leasing Office 1 L…" at bounding box center [451, 219] width 902 height 358
click at [754, 101] on circle at bounding box center [754, 102] width 6 height 6
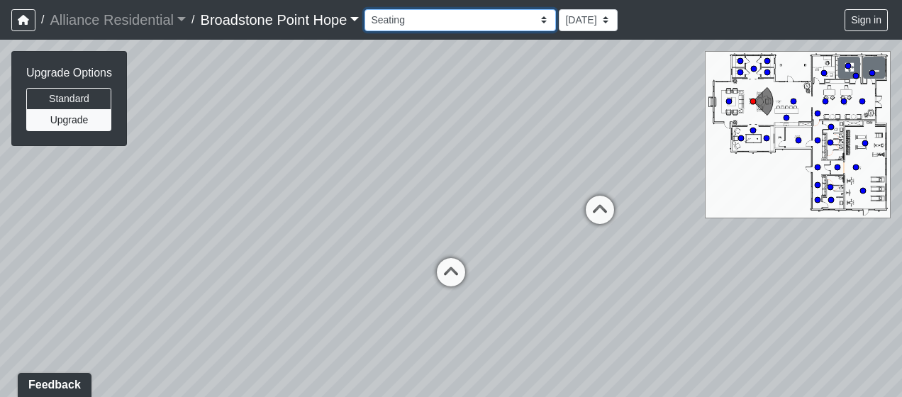
click at [465, 10] on select "Billiards Counter Billiards Room 1 Billiards Room 2 Counter Coworking Pod 1 Cow…" at bounding box center [461, 20] width 192 height 22
click at [370, 9] on select "Billiards Counter Billiards Room 1 Billiards Room 2 Counter Coworking Pod 1 Cow…" at bounding box center [461, 20] width 192 height 22
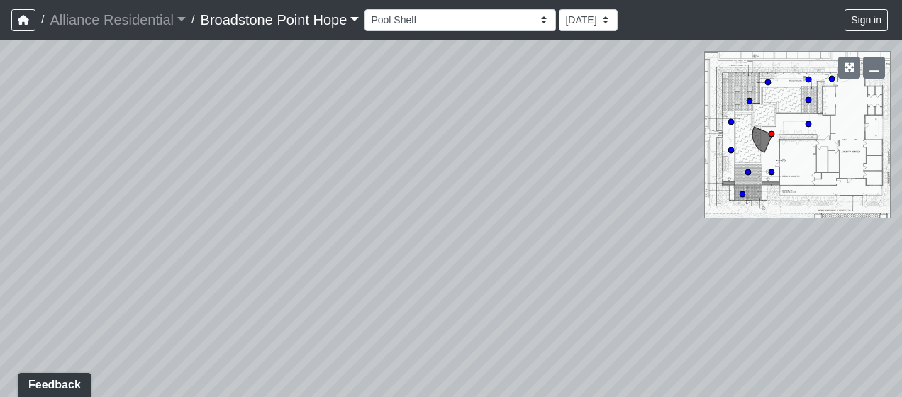
drag, startPoint x: 216, startPoint y: 228, endPoint x: 387, endPoint y: 103, distance: 212.1
click at [387, 103] on div "Loading... Leasing Desks 1 Loading... Breakroom 1 Loading... Leasing Office 1 L…" at bounding box center [451, 219] width 902 height 358
drag, startPoint x: 641, startPoint y: 233, endPoint x: 231, endPoint y: 187, distance: 411.9
click at [231, 187] on div "Loading... Leasing Desks 1 Loading... Breakroom 1 Loading... Leasing Office 1 L…" at bounding box center [451, 219] width 902 height 358
drag, startPoint x: 489, startPoint y: 187, endPoint x: 199, endPoint y: 201, distance: 289.8
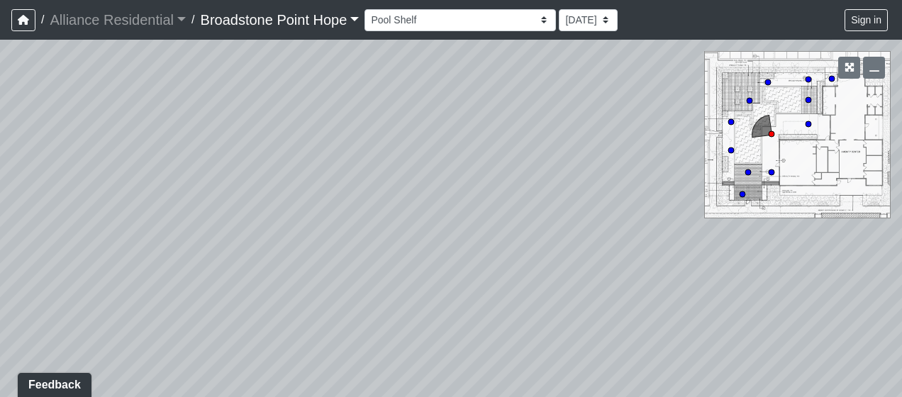
click at [228, 196] on div "Loading... Leasing Desks 1 Loading... Breakroom 1 Loading... Leasing Office 1 L…" at bounding box center [451, 219] width 902 height 358
drag, startPoint x: 208, startPoint y: 165, endPoint x: 392, endPoint y: 288, distance: 221.4
click at [262, 331] on div "Loading... Leasing Desks 1 Loading... Breakroom 1 Loading... Leasing Office 1 L…" at bounding box center [451, 219] width 902 height 358
drag, startPoint x: 443, startPoint y: 262, endPoint x: 325, endPoint y: 265, distance: 118.5
click at [357, 258] on div "Loading... Leasing Desks 1 Loading... Breakroom 1 Loading... Leasing Office 1 L…" at bounding box center [451, 219] width 902 height 358
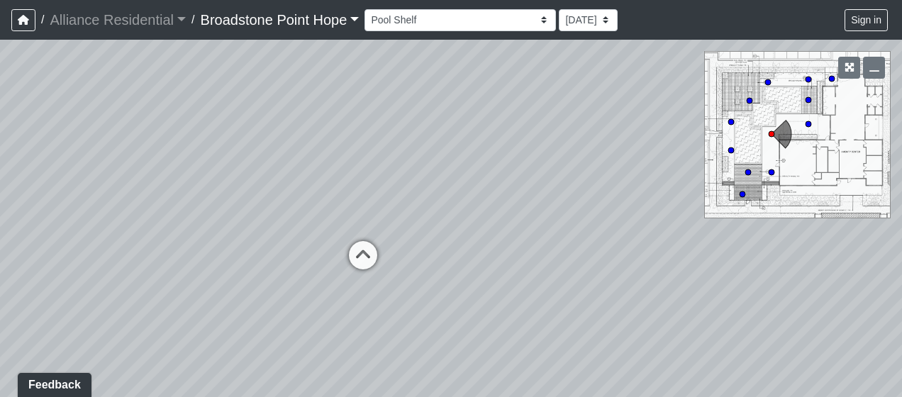
drag, startPoint x: 572, startPoint y: 233, endPoint x: 337, endPoint y: 265, distance: 237.0
click at [366, 258] on div "Loading... Leasing Desks 1 Loading... Breakroom 1 Loading... Leasing Office 1 L…" at bounding box center [451, 219] width 902 height 358
drag, startPoint x: 414, startPoint y: 321, endPoint x: 217, endPoint y: 287, distance: 199.4
click at [216, 288] on div "Loading... Leasing Desks 1 Loading... Breakroom 1 Loading... Leasing Office 1 L…" at bounding box center [451, 219] width 902 height 358
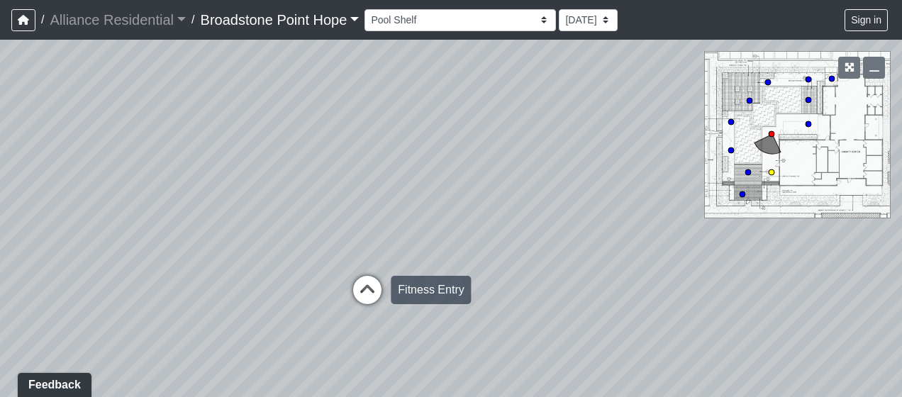
click at [350, 285] on icon at bounding box center [367, 297] width 43 height 43
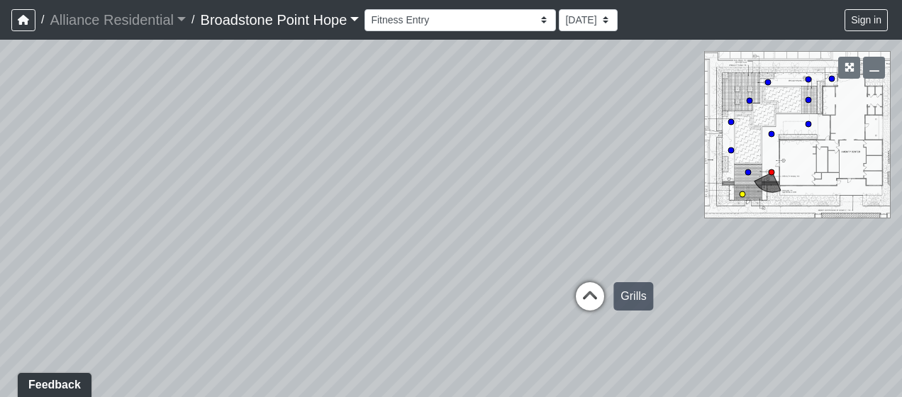
click at [603, 294] on icon at bounding box center [590, 303] width 43 height 43
drag, startPoint x: 617, startPoint y: 306, endPoint x: 192, endPoint y: 157, distance: 450.8
click at [192, 157] on div "Loading... Leasing Desks 1 Loading... Breakroom 1 Loading... Leasing Office 1 L…" at bounding box center [451, 219] width 902 height 358
drag, startPoint x: 487, startPoint y: 219, endPoint x: 89, endPoint y: 240, distance: 398.6
click at [209, 223] on div "Loading... Leasing Desks 1 Loading... Breakroom 1 Loading... Leasing Office 1 L…" at bounding box center [451, 219] width 902 height 358
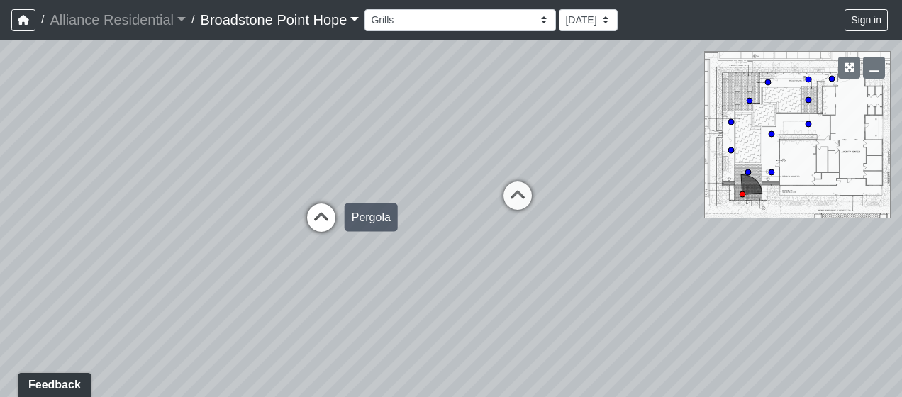
drag, startPoint x: 372, startPoint y: 235, endPoint x: 299, endPoint y: 243, distance: 73.5
click at [302, 242] on div "Loading... Leasing Desks 1 Loading... Breakroom 1 Loading... Leasing Office 1 L…" at bounding box center [451, 219] width 902 height 358
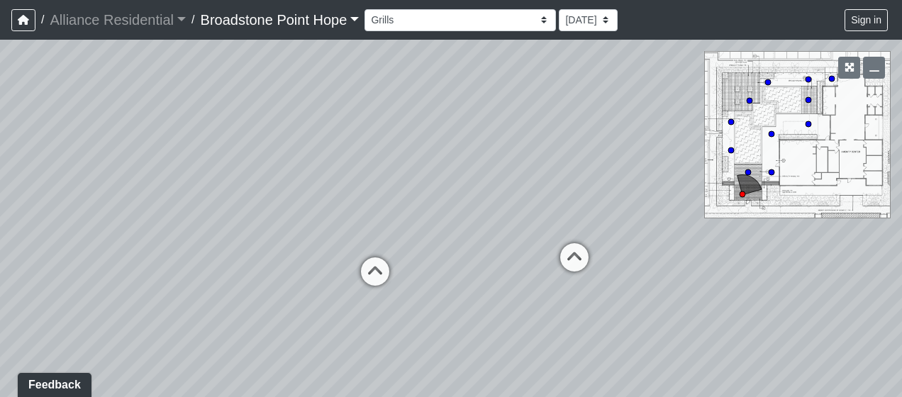
drag, startPoint x: 527, startPoint y: 255, endPoint x: 620, endPoint y: 319, distance: 112.8
click at [620, 319] on div "Loading... Leasing Desks 1 Loading... Breakroom 1 Loading... Leasing Office 1 L…" at bounding box center [451, 219] width 902 height 358
click at [832, 79] on circle at bounding box center [832, 79] width 6 height 6
drag, startPoint x: 480, startPoint y: 277, endPoint x: 708, endPoint y: 84, distance: 299.0
click at [708, 84] on div "Loading... Leasing Desks 1 Loading... Breakroom 1 Loading... Leasing Office 1 L…" at bounding box center [451, 219] width 902 height 358
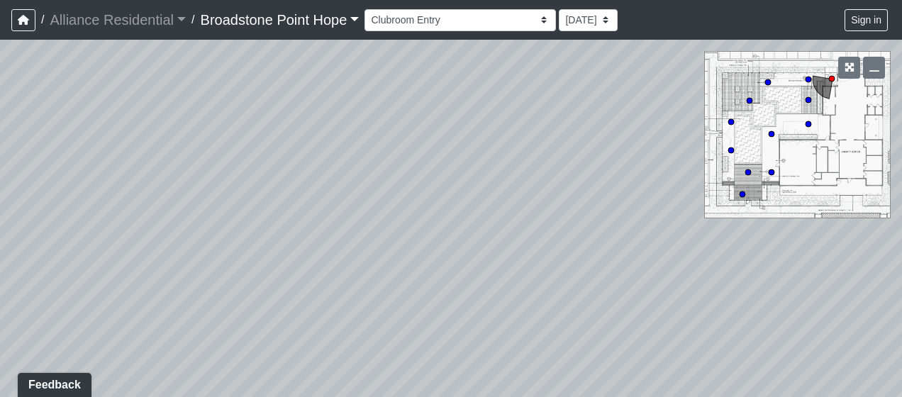
drag, startPoint x: 297, startPoint y: 216, endPoint x: 623, endPoint y: 230, distance: 326.7
click at [604, 227] on div "Loading... Leasing Desks 1 Loading... Breakroom 1 Loading... Leasing Office 1 L…" at bounding box center [451, 219] width 902 height 358
drag, startPoint x: 399, startPoint y: 201, endPoint x: 636, endPoint y: 304, distance: 258.0
click at [654, 311] on div "Loading... Leasing Desks 1 Loading... Breakroom 1 Loading... Leasing Office 1 L…" at bounding box center [451, 219] width 902 height 358
drag, startPoint x: 450, startPoint y: 207, endPoint x: 260, endPoint y: 267, distance: 198.6
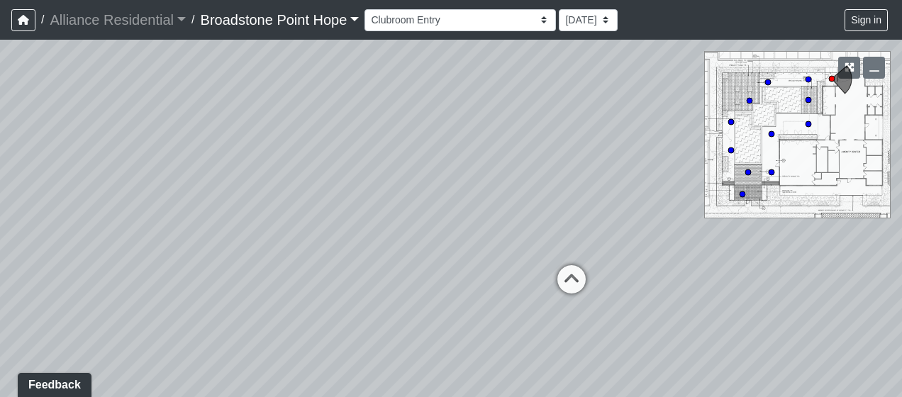
click at [261, 267] on div "Loading... Leasing Desks 1 Loading... Breakroom 1 Loading... Leasing Office 1 L…" at bounding box center [451, 219] width 902 height 358
drag, startPoint x: 670, startPoint y: 316, endPoint x: 661, endPoint y: 312, distance: 10.5
click at [661, 312] on div "Loading... Leasing Desks 1 Loading... Breakroom 1 Loading... Leasing Office 1 L…" at bounding box center [451, 219] width 902 height 358
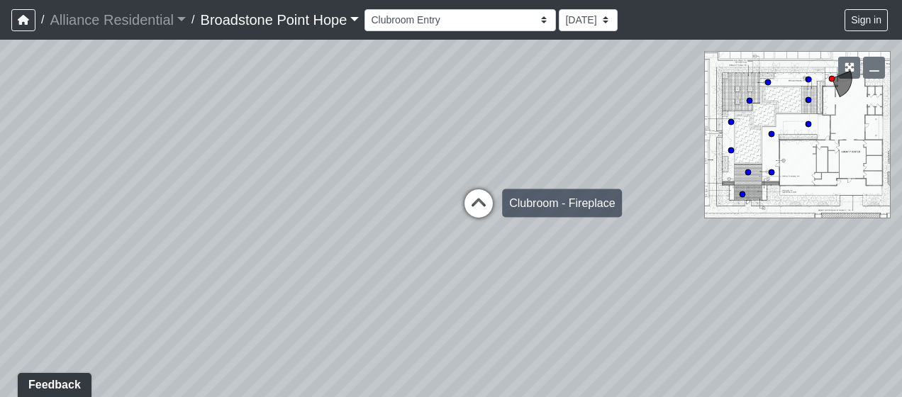
click at [492, 204] on icon at bounding box center [479, 210] width 43 height 43
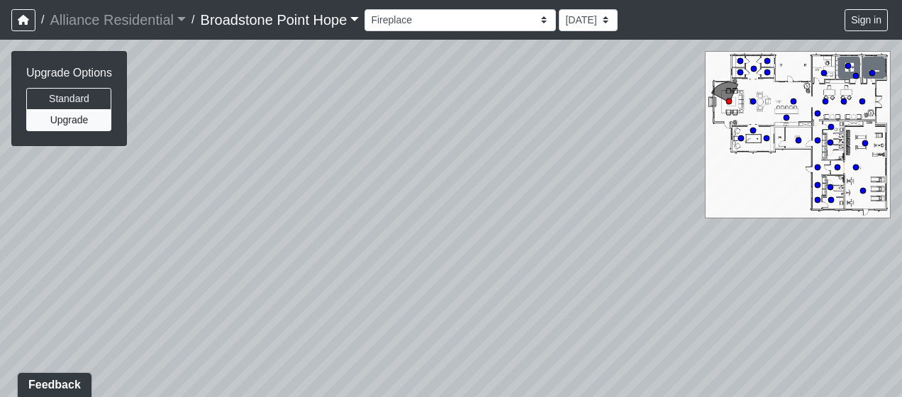
drag, startPoint x: 304, startPoint y: 265, endPoint x: 720, endPoint y: 126, distance: 438.2
click at [719, 126] on div "Loading... Leasing Desks 1 Loading... Breakroom 1 Loading... Leasing Office 1 L…" at bounding box center [451, 219] width 902 height 358
drag, startPoint x: 385, startPoint y: 179, endPoint x: 685, endPoint y: 250, distance: 307.7
click at [679, 250] on div "Loading... Leasing Desks 1 Loading... Breakroom 1 Loading... Leasing Office 1 L…" at bounding box center [451, 219] width 902 height 358
drag, startPoint x: 311, startPoint y: 252, endPoint x: 499, endPoint y: 220, distance: 190.7
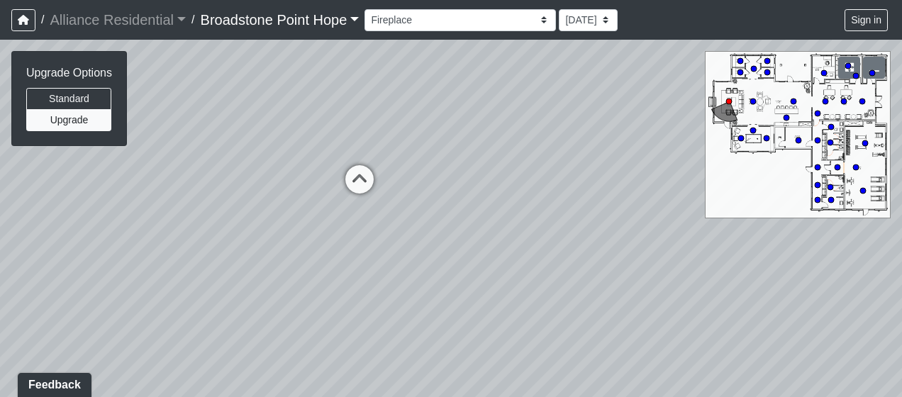
click at [499, 220] on div "Loading... Leasing Desks 1 Loading... Breakroom 1 Loading... Leasing Office 1 L…" at bounding box center [451, 219] width 902 height 358
click at [370, 181] on icon at bounding box center [359, 186] width 43 height 43
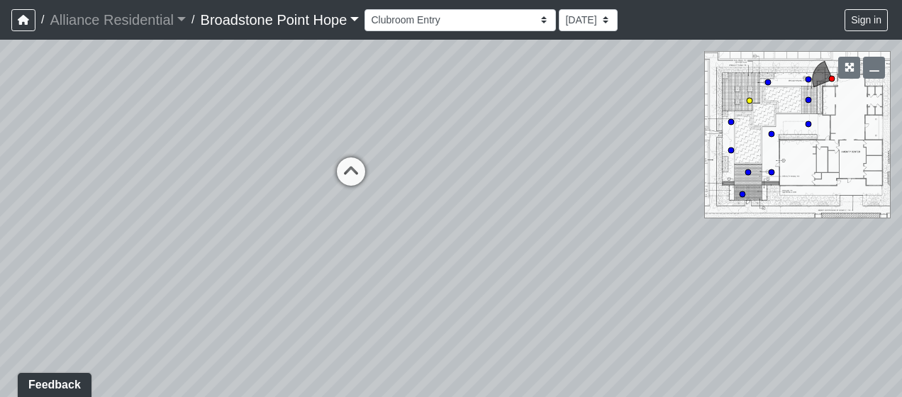
click at [750, 99] on circle at bounding box center [750, 101] width 6 height 6
drag, startPoint x: 350, startPoint y: 287, endPoint x: 712, endPoint y: 177, distance: 378.2
click at [673, 190] on div "Loading... Leasing Desks 1 Loading... Breakroom 1 Loading... Leasing Office 1 L…" at bounding box center [451, 219] width 902 height 358
drag, startPoint x: 297, startPoint y: 253, endPoint x: 646, endPoint y: 213, distance: 351.3
click at [621, 216] on div "Loading... Leasing Desks 1 Loading... Breakroom 1 Loading... Leasing Office 1 L…" at bounding box center [451, 219] width 902 height 358
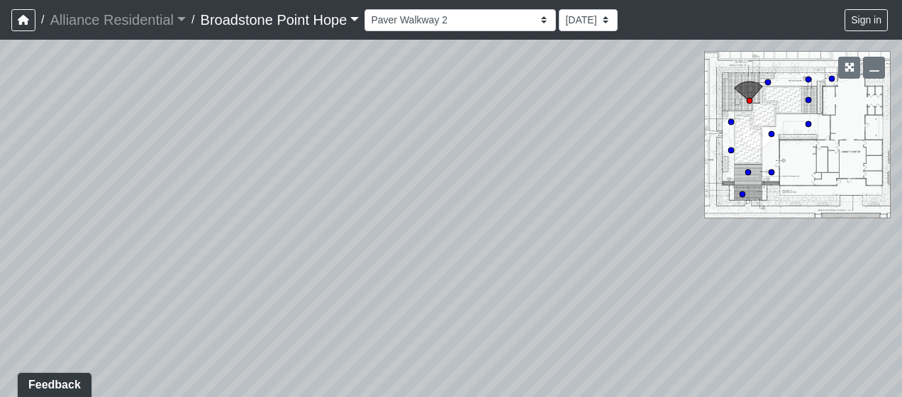
drag, startPoint x: 424, startPoint y: 214, endPoint x: 704, endPoint y: 275, distance: 286.8
click at [702, 275] on div "Loading... Leasing Desks 1 Loading... Breakroom 1 Loading... Leasing Office 1 L…" at bounding box center [451, 219] width 902 height 358
drag, startPoint x: 504, startPoint y: 227, endPoint x: 493, endPoint y: 349, distance: 122.6
click at [493, 349] on div "Loading... Leasing Desks 1 Loading... Breakroom 1 Loading... Leasing Office 1 L…" at bounding box center [451, 219] width 902 height 358
drag, startPoint x: 558, startPoint y: 155, endPoint x: 172, endPoint y: 182, distance: 386.9
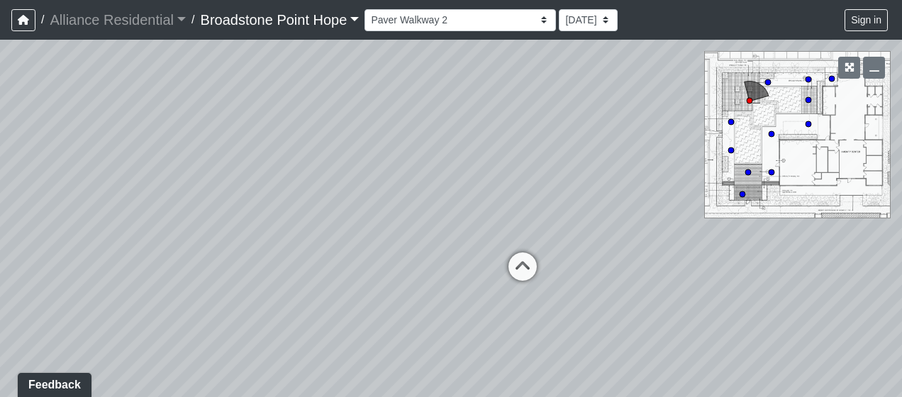
click at [172, 183] on div "Loading... Leasing Desks 1 Loading... Breakroom 1 Loading... Leasing Office 1 L…" at bounding box center [451, 219] width 902 height 358
drag, startPoint x: 470, startPoint y: 163, endPoint x: -3, endPoint y: 128, distance: 473.8
click at [0, 128] on html "/ Alliance Residential Alliance Residential Loading... / [GEOGRAPHIC_DATA] Hope…" at bounding box center [451, 198] width 902 height 397
drag, startPoint x: 420, startPoint y: 197, endPoint x: 434, endPoint y: 197, distance: 14.2
click at [389, 210] on div "Loading... Leasing Desks 1 Loading... Breakroom 1 Loading... Leasing Office 1 L…" at bounding box center [451, 219] width 902 height 358
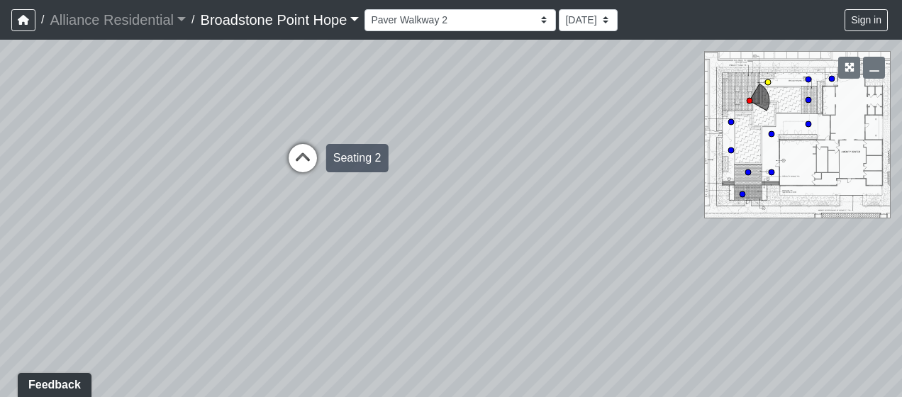
click at [299, 153] on icon at bounding box center [303, 165] width 43 height 43
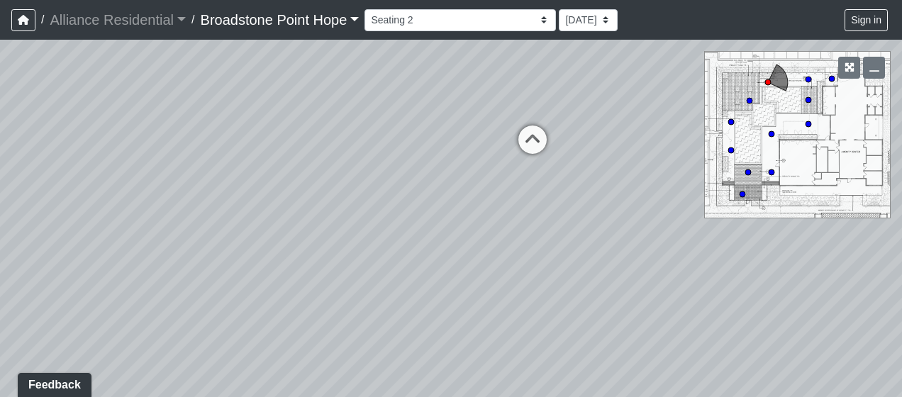
drag, startPoint x: 279, startPoint y: 211, endPoint x: 437, endPoint y: 221, distance: 158.5
click at [436, 221] on div "Loading... Leasing Desks 1 Loading... Breakroom 1 Loading... Leasing Office 1 L…" at bounding box center [451, 219] width 902 height 358
drag, startPoint x: 648, startPoint y: 214, endPoint x: 327, endPoint y: 282, distance: 328.7
click at [337, 284] on div "Loading... Leasing Desks 1 Loading... Breakroom 1 Loading... Leasing Office 1 L…" at bounding box center [451, 219] width 902 height 358
drag, startPoint x: 425, startPoint y: 184, endPoint x: 182, endPoint y: 135, distance: 247.7
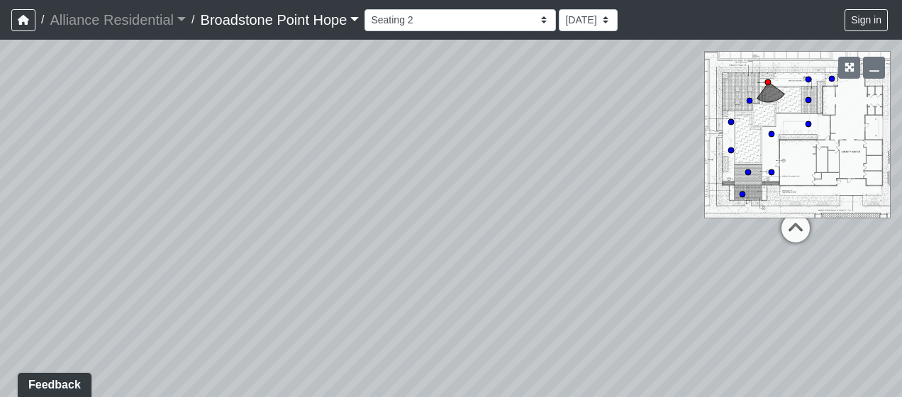
click at [182, 135] on div "Loading... Leasing Desks 1 Loading... Breakroom 1 Loading... Leasing Office 1 L…" at bounding box center [451, 219] width 902 height 358
drag, startPoint x: 521, startPoint y: 221, endPoint x: 733, endPoint y: 76, distance: 257.2
click at [708, 75] on div "Loading... Leasing Desks 1 Loading... Breakroom 1 Loading... Leasing Office 1 L…" at bounding box center [451, 219] width 902 height 358
drag, startPoint x: 201, startPoint y: 198, endPoint x: 701, endPoint y: 341, distance: 519.4
click at [701, 341] on div "Loading... Leasing Desks 1 Loading... Breakroom 1 Loading... Leasing Office 1 L…" at bounding box center [451, 219] width 902 height 358
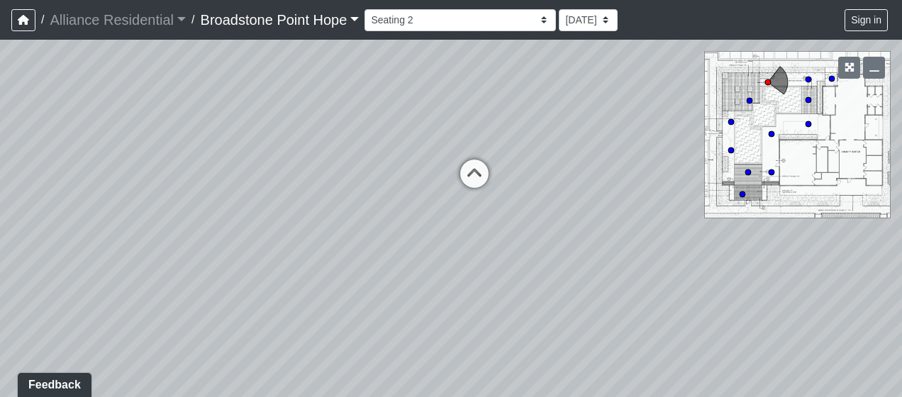
drag, startPoint x: 549, startPoint y: 249, endPoint x: 431, endPoint y: 245, distance: 117.8
click at [431, 245] on div "Loading... Leasing Desks 1 Loading... Breakroom 1 Loading... Leasing Office 1 L…" at bounding box center [451, 219] width 902 height 358
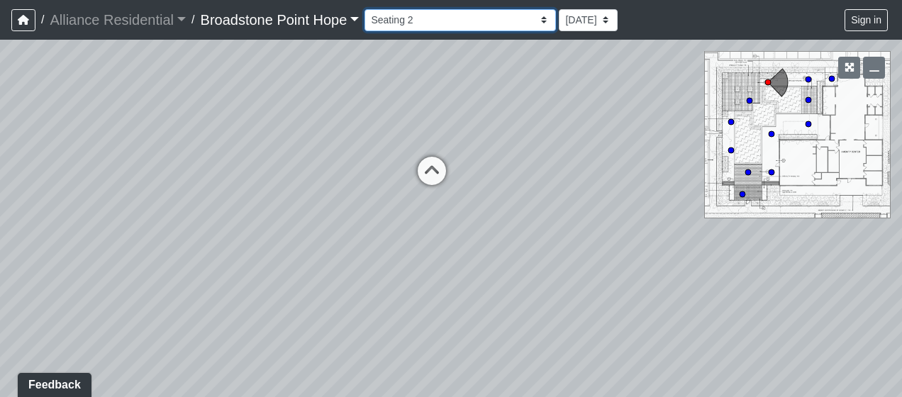
click at [455, 18] on select "Billiards Counter Billiards Room 1 Billiards Room 2 Counter Coworking Pod 1 Cow…" at bounding box center [461, 20] width 192 height 22
click at [370, 9] on select "Billiards Counter Billiards Room 1 Billiards Room 2 Counter Coworking Pod 1 Cow…" at bounding box center [461, 20] width 192 height 22
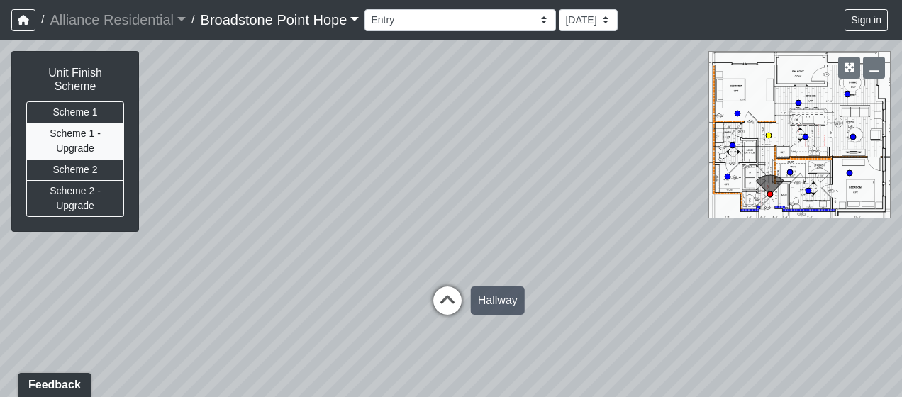
click at [453, 299] on icon at bounding box center [447, 308] width 43 height 43
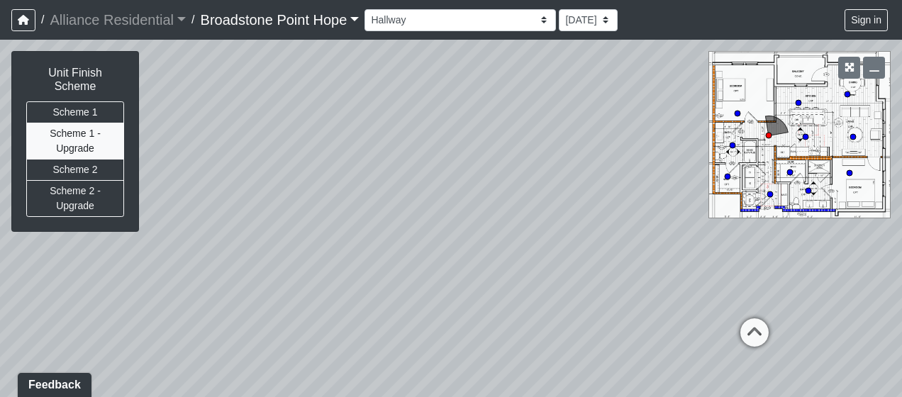
drag, startPoint x: 563, startPoint y: 255, endPoint x: 216, endPoint y: 155, distance: 361.1
click at [216, 155] on div "Loading... Leasing Desks 1 Loading... Breakroom 1 Loading... Leasing Office 1 L…" at bounding box center [451, 219] width 902 height 358
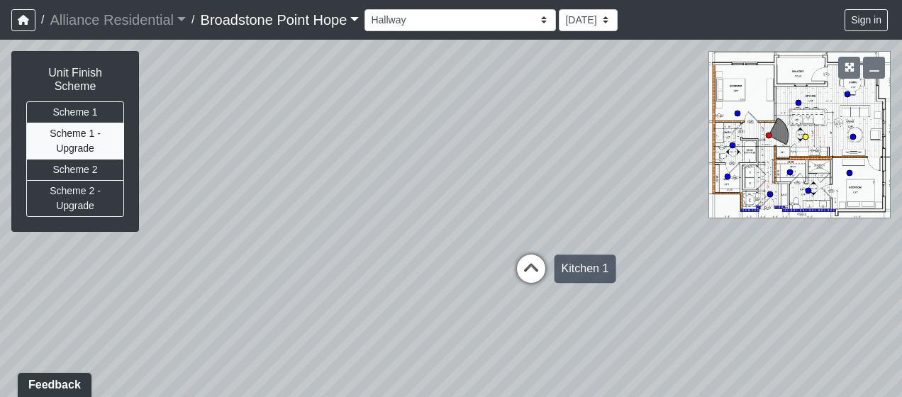
click at [539, 270] on icon at bounding box center [531, 276] width 43 height 43
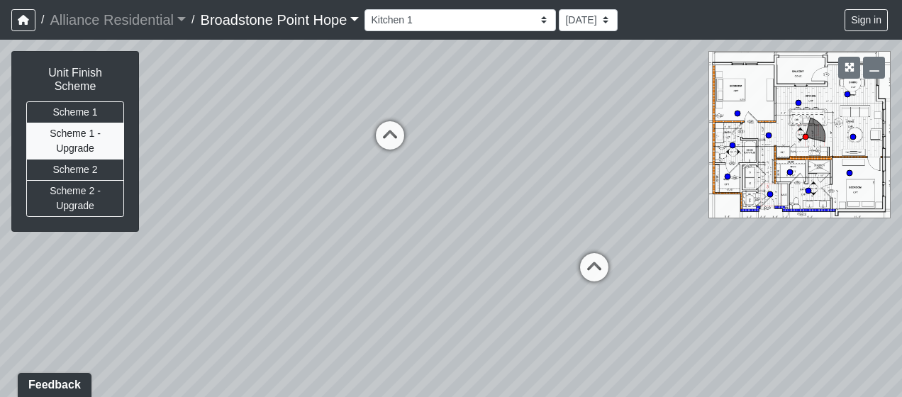
drag, startPoint x: 247, startPoint y: 194, endPoint x: 534, endPoint y: 231, distance: 289.0
click at [504, 230] on div "Loading... Leasing Desks 1 Loading... Breakroom 1 Loading... Leasing Office 1 L…" at bounding box center [451, 219] width 902 height 358
drag, startPoint x: 348, startPoint y: 256, endPoint x: 521, endPoint y: 255, distance: 173.8
click at [521, 255] on div "Loading... Leasing Desks 1 Loading... Breakroom 1 Loading... Leasing Office 1 L…" at bounding box center [451, 219] width 902 height 358
drag, startPoint x: 281, startPoint y: 255, endPoint x: 491, endPoint y: 244, distance: 210.3
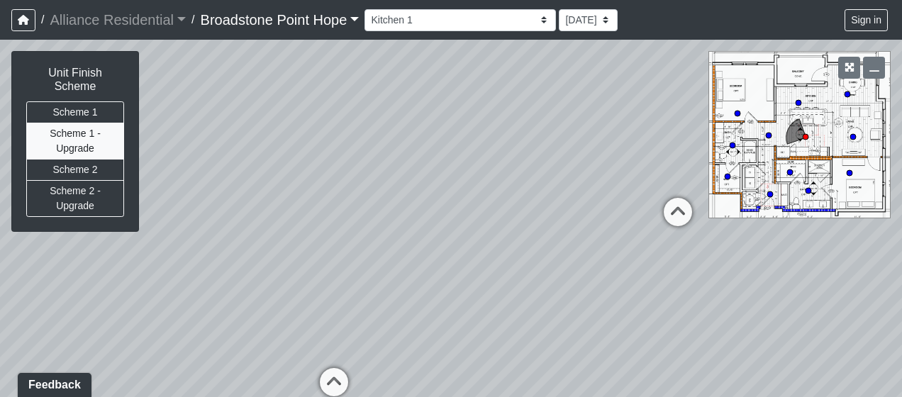
click at [400, 247] on div "Loading... Leasing Desks 1 Loading... Breakroom 1 Loading... Leasing Office 1 L…" at bounding box center [451, 219] width 902 height 358
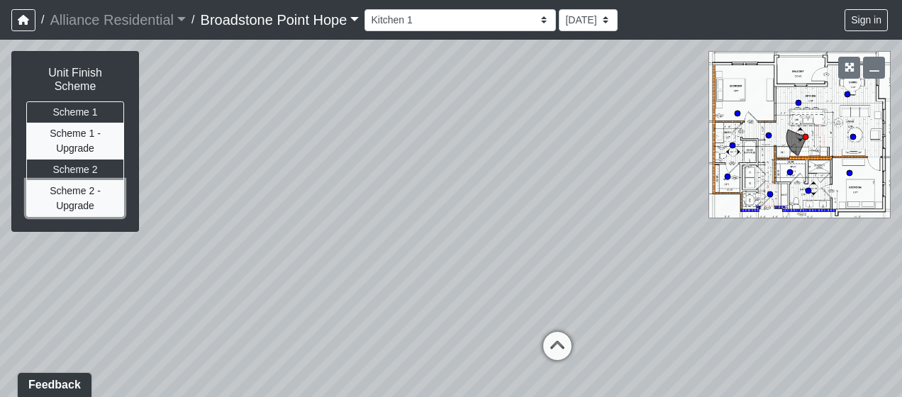
click at [98, 184] on button "Scheme 2 - Upgrade" at bounding box center [75, 198] width 98 height 37
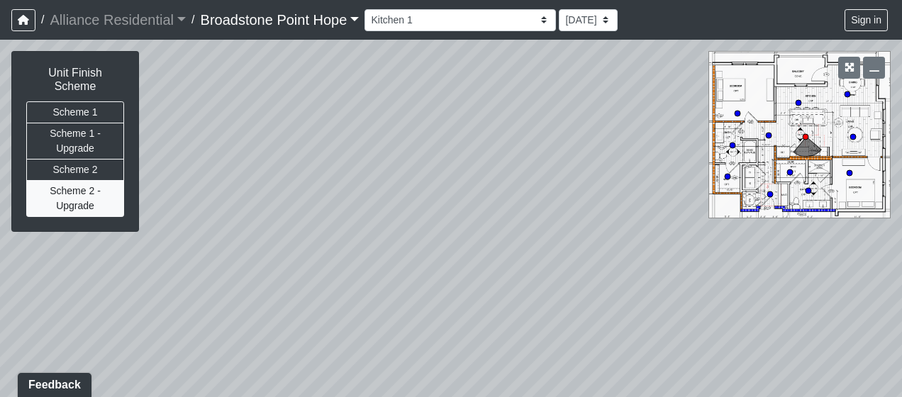
drag, startPoint x: 187, startPoint y: 287, endPoint x: 741, endPoint y: 271, distance: 553.6
click at [741, 271] on div "Loading... Leasing Desks 1 Loading... Breakroom 1 Loading... Leasing Office 1 L…" at bounding box center [451, 219] width 902 height 358
click at [99, 159] on button "Scheme 2" at bounding box center [75, 170] width 98 height 22
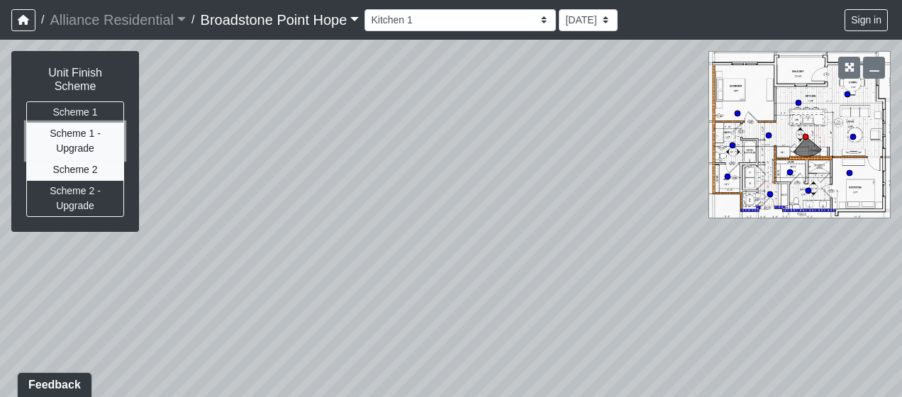
click at [92, 131] on button "Scheme 1 - Upgrade" at bounding box center [75, 141] width 98 height 37
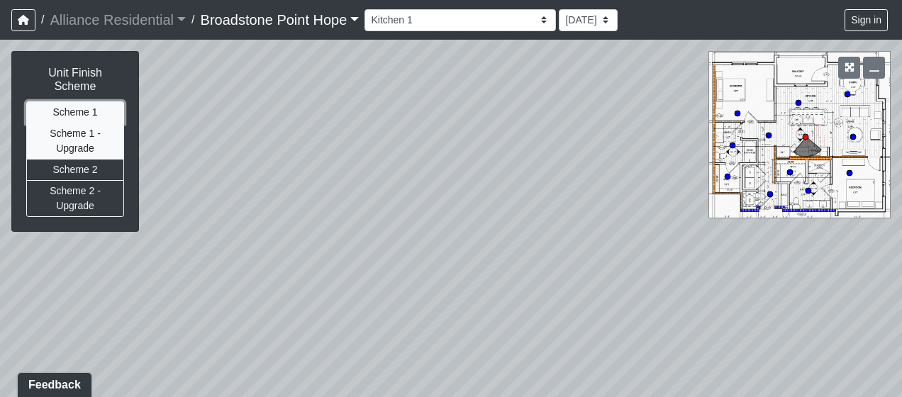
click at [91, 101] on button "Scheme 1" at bounding box center [75, 112] width 98 height 22
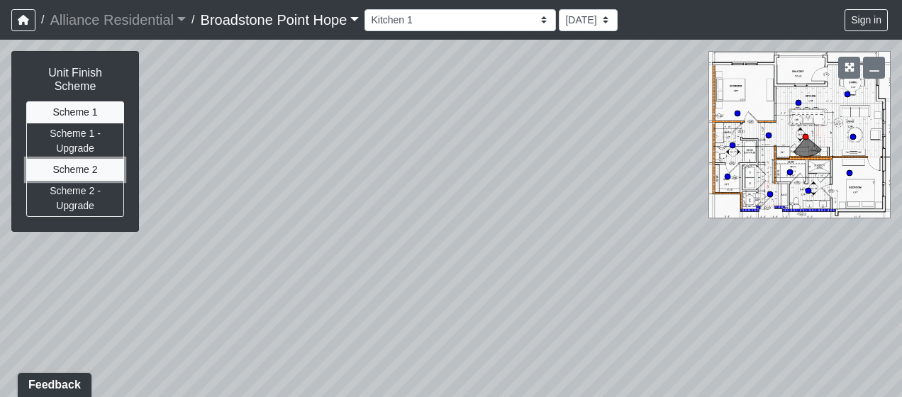
click at [92, 159] on button "Scheme 2" at bounding box center [75, 170] width 98 height 22
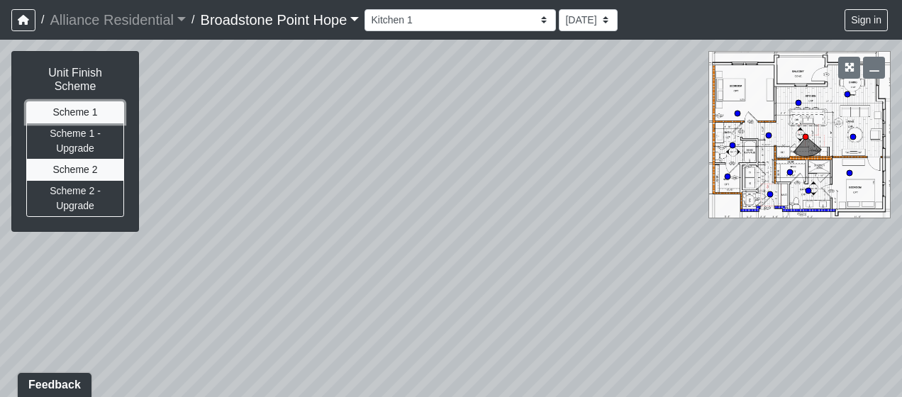
click at [88, 101] on button "Scheme 1" at bounding box center [75, 112] width 98 height 22
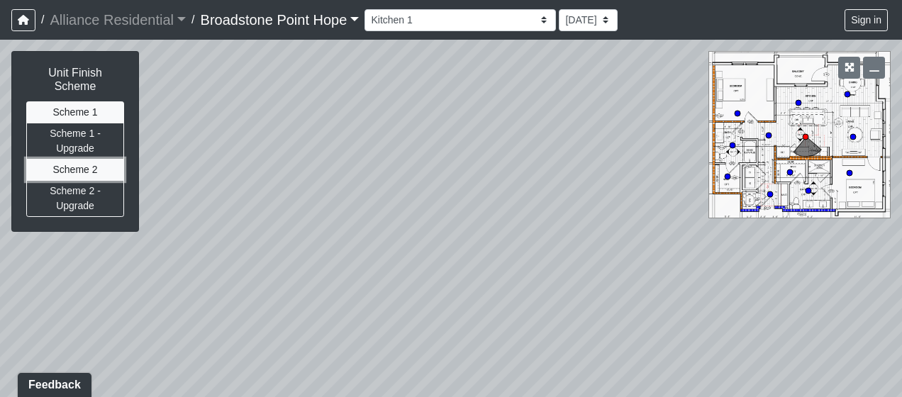
click at [109, 159] on button "Scheme 2" at bounding box center [75, 170] width 98 height 22
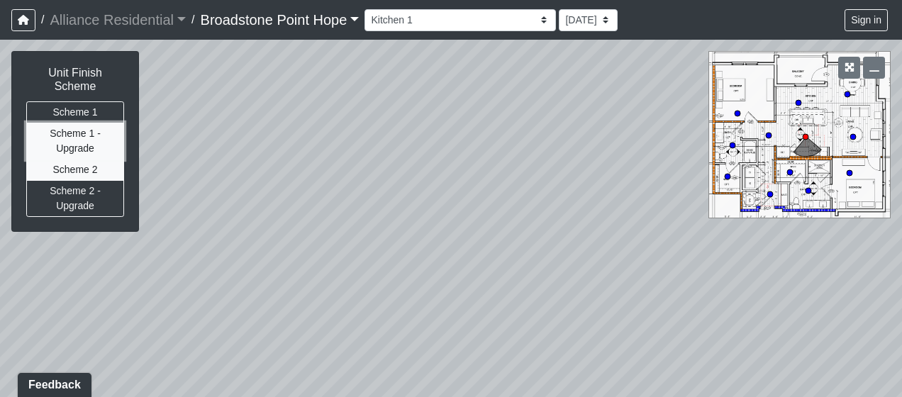
click at [109, 138] on button "Scheme 1 - Upgrade" at bounding box center [75, 141] width 98 height 37
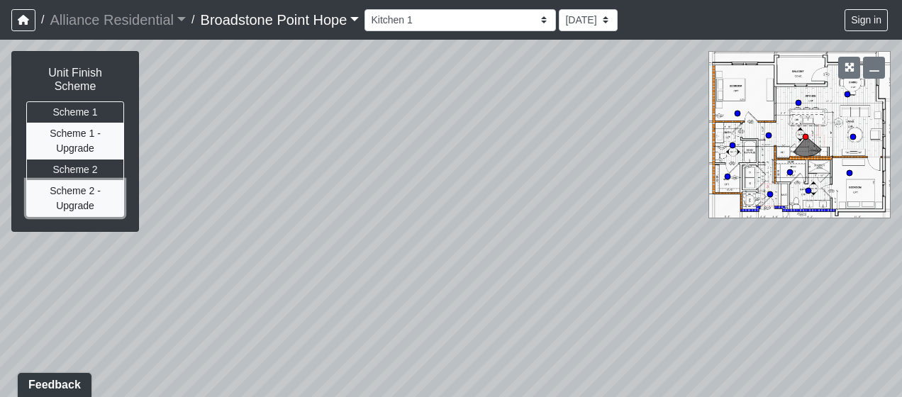
click at [113, 183] on button "Scheme 2 - Upgrade" at bounding box center [75, 198] width 98 height 37
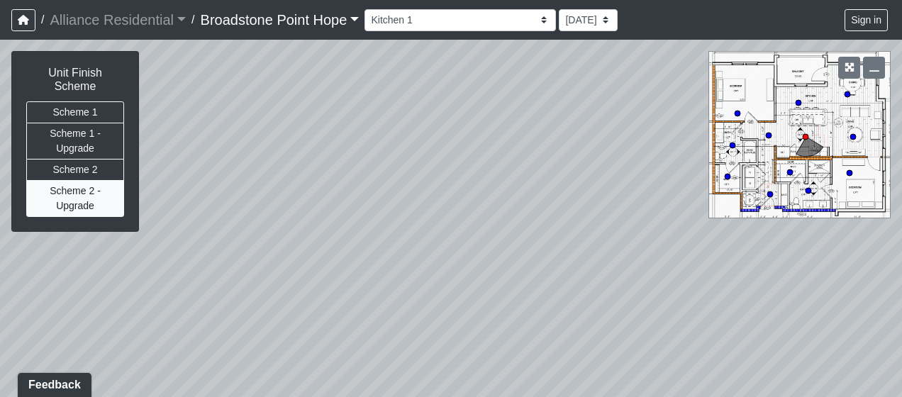
drag, startPoint x: 351, startPoint y: 240, endPoint x: 538, endPoint y: 238, distance: 186.6
click at [526, 245] on div "Loading... Leasing Desks 1 Loading... Breakroom 1 Loading... Leasing Office 1 L…" at bounding box center [451, 219] width 902 height 358
drag, startPoint x: 182, startPoint y: 219, endPoint x: 487, endPoint y: 232, distance: 305.4
click at [487, 232] on div "Loading... Leasing Desks 1 Loading... Breakroom 1 Loading... Leasing Office 1 L…" at bounding box center [451, 219] width 902 height 358
drag, startPoint x: 180, startPoint y: 270, endPoint x: 481, endPoint y: 237, distance: 302.6
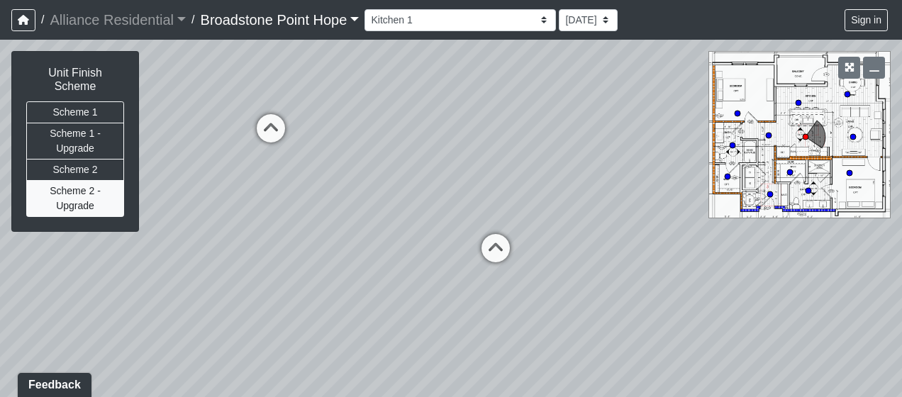
click at [481, 237] on div "Loading... Leasing Desks 1 Loading... Breakroom 1 Loading... Leasing Office 1 L…" at bounding box center [451, 219] width 902 height 358
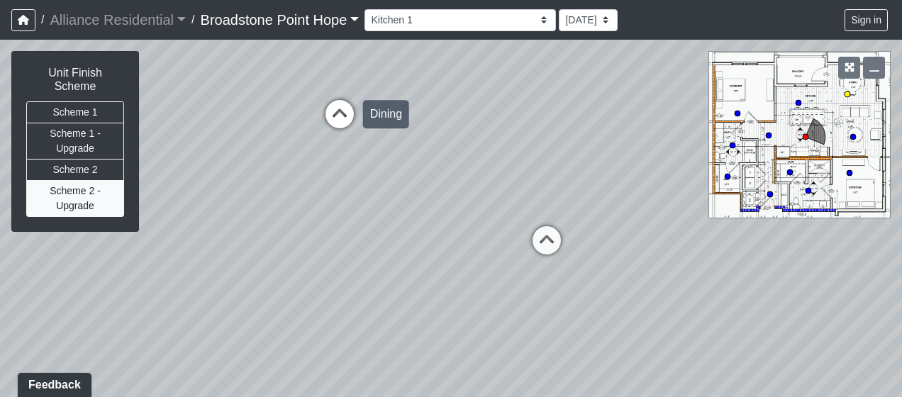
click at [335, 121] on icon at bounding box center [340, 121] width 43 height 43
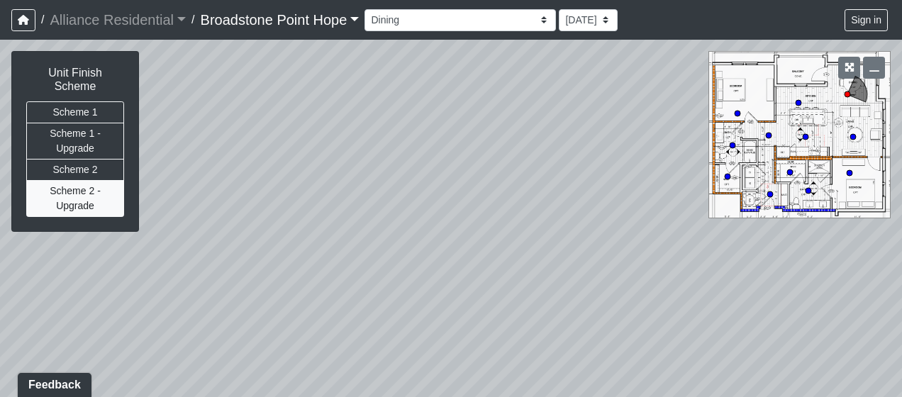
click at [586, 241] on div "Loading... Leasing Desks 1 Loading... Breakroom 1 Loading... Leasing Office 1 L…" at bounding box center [451, 219] width 902 height 358
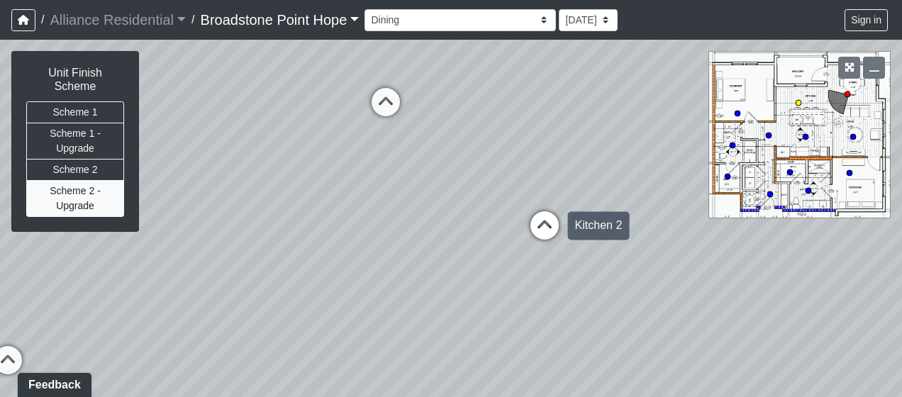
click at [559, 227] on icon at bounding box center [545, 232] width 43 height 43
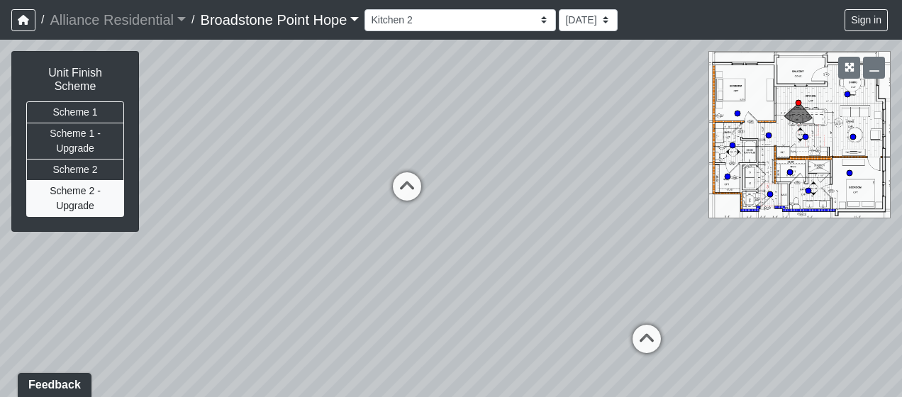
drag, startPoint x: 299, startPoint y: 181, endPoint x: 663, endPoint y: 236, distance: 368.0
click at [663, 236] on div "Loading... Leasing Desks 1 Loading... Breakroom 1 Loading... Leasing Office 1 L…" at bounding box center [451, 219] width 902 height 358
drag, startPoint x: 481, startPoint y: 155, endPoint x: 409, endPoint y: 194, distance: 81.6
click at [409, 194] on div "Loading... Leasing Desks 1 Loading... Breakroom 1 Loading... Leasing Office 1 L…" at bounding box center [451, 219] width 902 height 358
click at [856, 135] on circle at bounding box center [854, 137] width 6 height 6
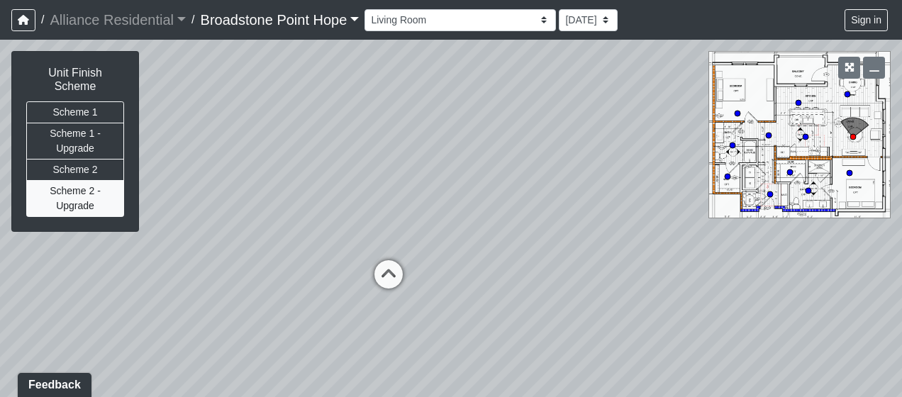
drag, startPoint x: 275, startPoint y: 236, endPoint x: 280, endPoint y: 182, distance: 54.1
click at [280, 182] on div "Loading... Leasing Desks 1 Loading... Breakroom 1 Loading... Leasing Office 1 L…" at bounding box center [451, 219] width 902 height 358
click at [739, 111] on circle at bounding box center [738, 114] width 6 height 6
drag, startPoint x: 410, startPoint y: 253, endPoint x: 165, endPoint y: 184, distance: 254.7
click at [165, 184] on div "Loading... Leasing Desks 1 Loading... Breakroom 1 Loading... Leasing Office 1 L…" at bounding box center [451, 219] width 902 height 358
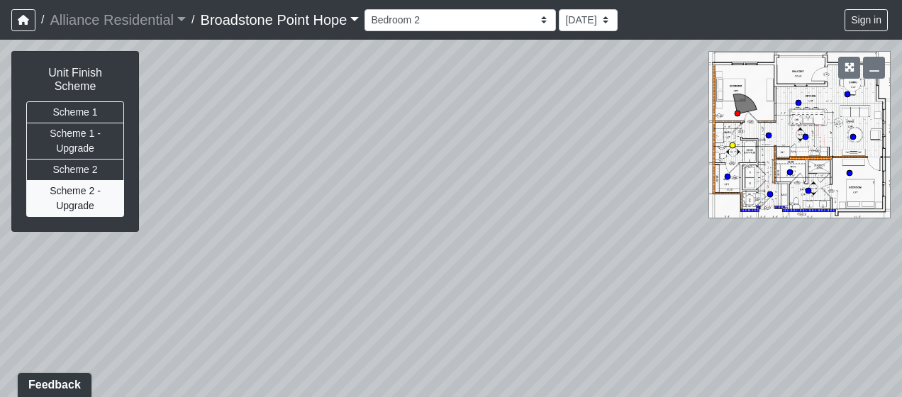
click at [731, 145] on circle at bounding box center [733, 146] width 6 height 6
select select "w3Dc9HumppwaEsy7kqRgXy"
drag, startPoint x: 395, startPoint y: 282, endPoint x: 545, endPoint y: 134, distance: 210.7
click at [539, 136] on div "Loading... Leasing Desks 1 Loading... Breakroom 1 Loading... Leasing Office 1 L…" at bounding box center [451, 219] width 902 height 358
drag, startPoint x: 298, startPoint y: 196, endPoint x: 571, endPoint y: 215, distance: 273.8
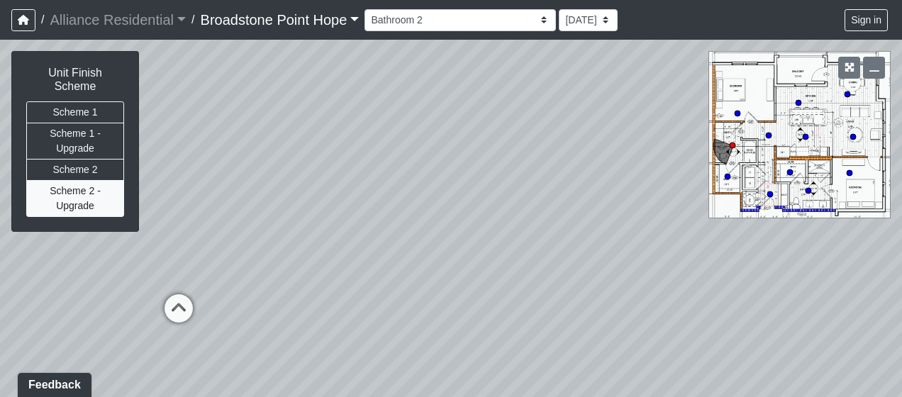
click at [547, 215] on div "Loading... Leasing Desks 1 Loading... Breakroom 1 Loading... Leasing Office 1 L…" at bounding box center [451, 219] width 902 height 358
drag, startPoint x: 353, startPoint y: 223, endPoint x: 379, endPoint y: 295, distance: 76.1
click at [379, 298] on div "Loading... Leasing Desks 1 Loading... Breakroom 1 Loading... Leasing Office 1 L…" at bounding box center [451, 219] width 902 height 358
drag, startPoint x: 367, startPoint y: 229, endPoint x: 441, endPoint y: 223, distance: 74.1
click at [441, 223] on div "Loading... Leasing Desks 1 Loading... Breakroom 1 Loading... Leasing Office 1 L…" at bounding box center [451, 219] width 902 height 358
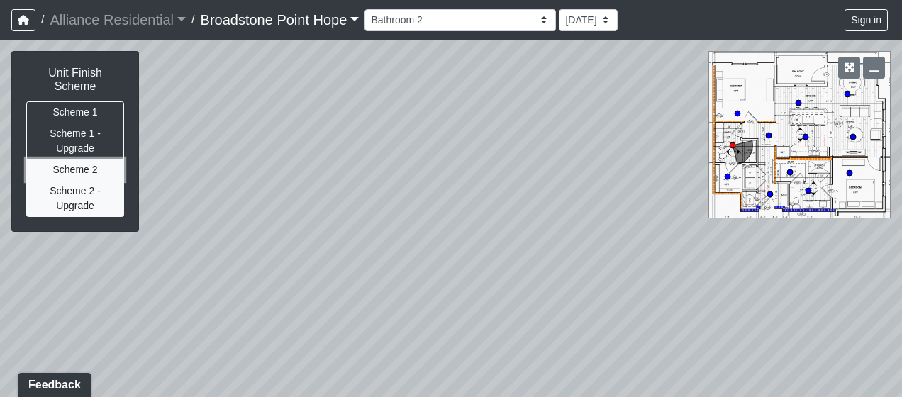
click at [96, 159] on button "Scheme 2" at bounding box center [75, 170] width 98 height 22
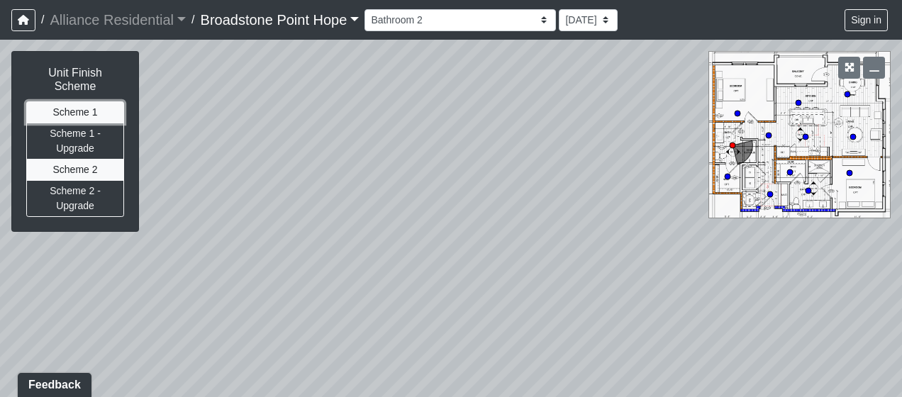
click at [94, 101] on button "Scheme 1" at bounding box center [75, 112] width 98 height 22
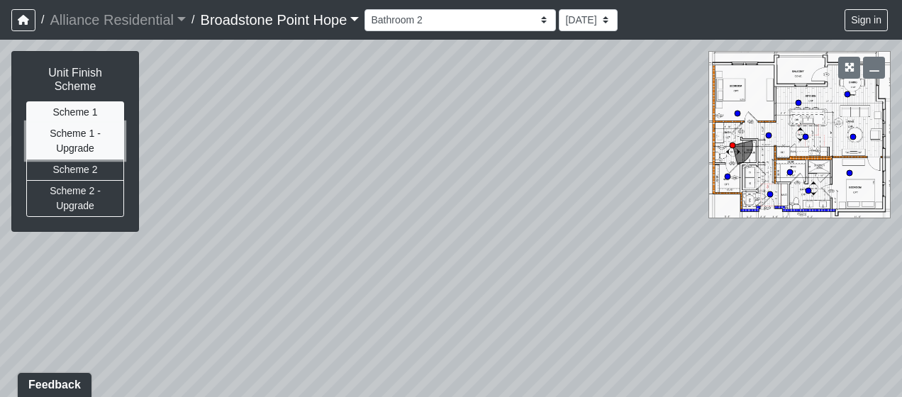
click at [103, 125] on button "Scheme 1 - Upgrade" at bounding box center [75, 141] width 98 height 37
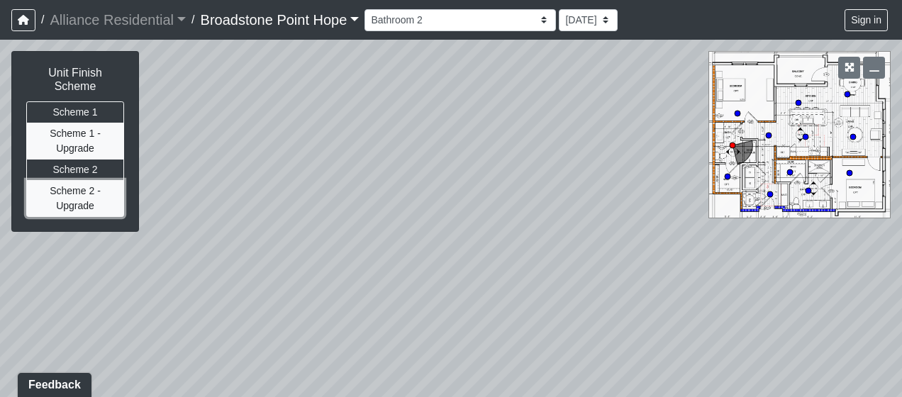
click at [94, 185] on button "Scheme 2 - Upgrade" at bounding box center [75, 198] width 98 height 37
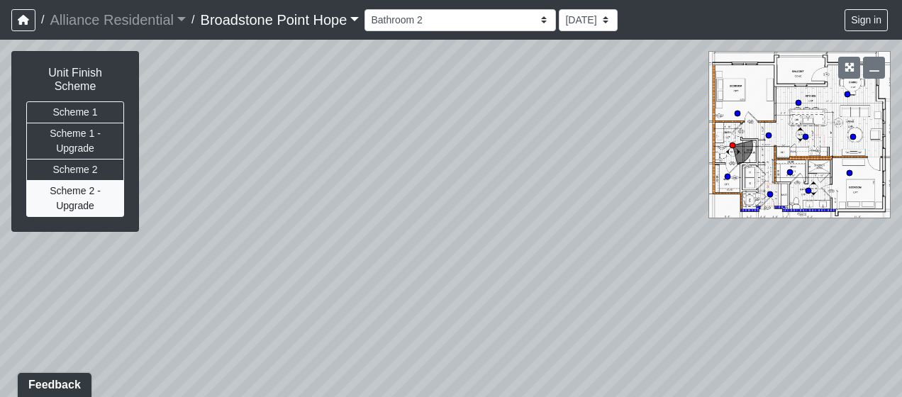
drag, startPoint x: 358, startPoint y: 265, endPoint x: 405, endPoint y: 253, distance: 48.9
click at [403, 255] on div "Loading... Leasing Desks 1 Loading... Breakroom 1 Loading... Leasing Office 1 L…" at bounding box center [451, 219] width 902 height 358
drag, startPoint x: 260, startPoint y: 193, endPoint x: 442, endPoint y: 187, distance: 181.7
click at [366, 182] on div "Loading... Leasing Desks 1 Loading... Breakroom 1 Loading... Leasing Office 1 L…" at bounding box center [451, 219] width 902 height 358
drag, startPoint x: 582, startPoint y: 228, endPoint x: 217, endPoint y: 127, distance: 378.5
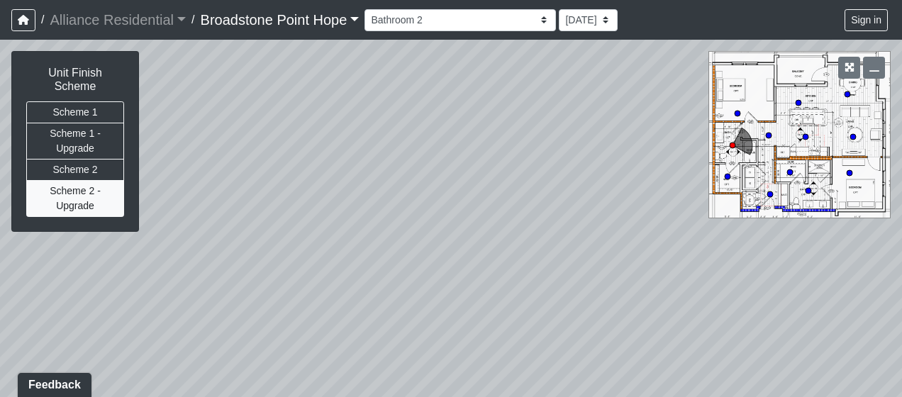
click at [217, 127] on div "Loading... Leasing Desks 1 Loading... Breakroom 1 Loading... Leasing Office 1 L…" at bounding box center [451, 219] width 902 height 358
drag, startPoint x: 518, startPoint y: 153, endPoint x: 386, endPoint y: 353, distance: 239.7
click at [386, 353] on div "Loading... Leasing Desks 1 Loading... Breakroom 1 Loading... Leasing Office 1 L…" at bounding box center [451, 219] width 902 height 358
drag, startPoint x: 477, startPoint y: 78, endPoint x: 277, endPoint y: 228, distance: 250.3
click at [277, 228] on div "Loading... Leasing Desks 1 Loading... Breakroom 1 Loading... Leasing Office 1 L…" at bounding box center [451, 219] width 902 height 358
